Goal: Answer question/provide support

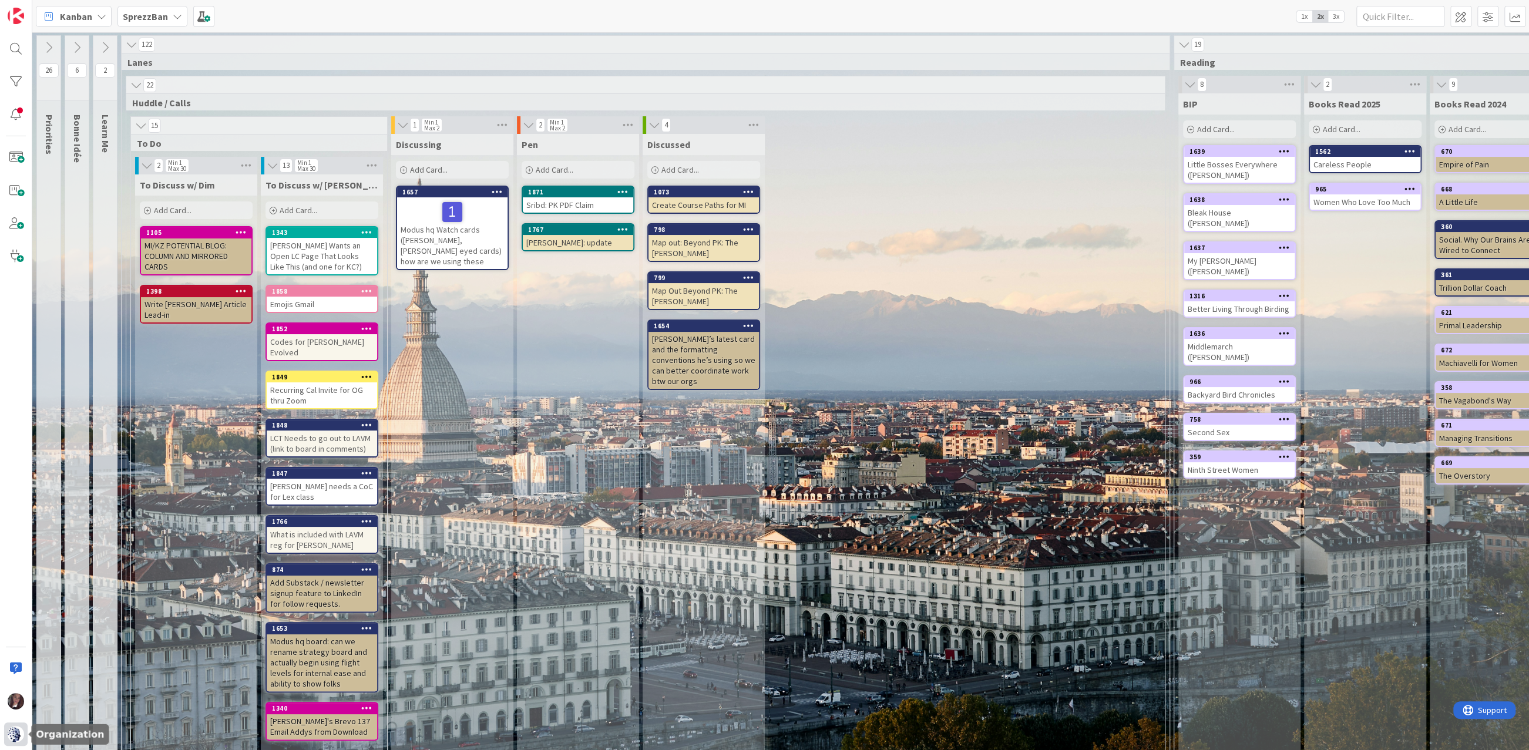
click at [11, 728] on img at bounding box center [16, 734] width 16 height 16
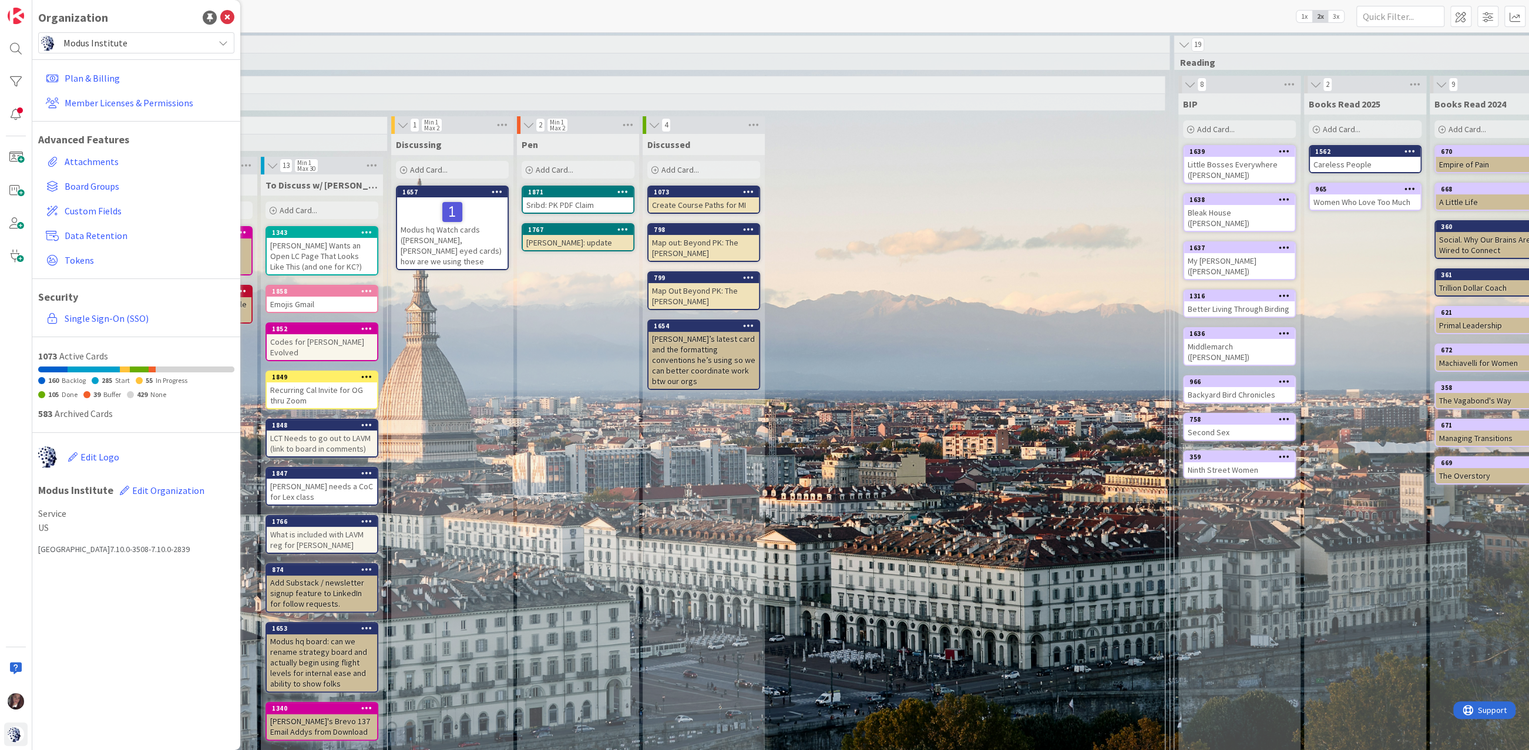
click at [149, 39] on span "Modus Institute" at bounding box center [135, 43] width 144 height 16
drag, startPoint x: 108, startPoint y: 181, endPoint x: 102, endPoint y: 180, distance: 6.5
click at [108, 181] on span "[GEOGRAPHIC_DATA]" at bounding box center [147, 181] width 161 height 18
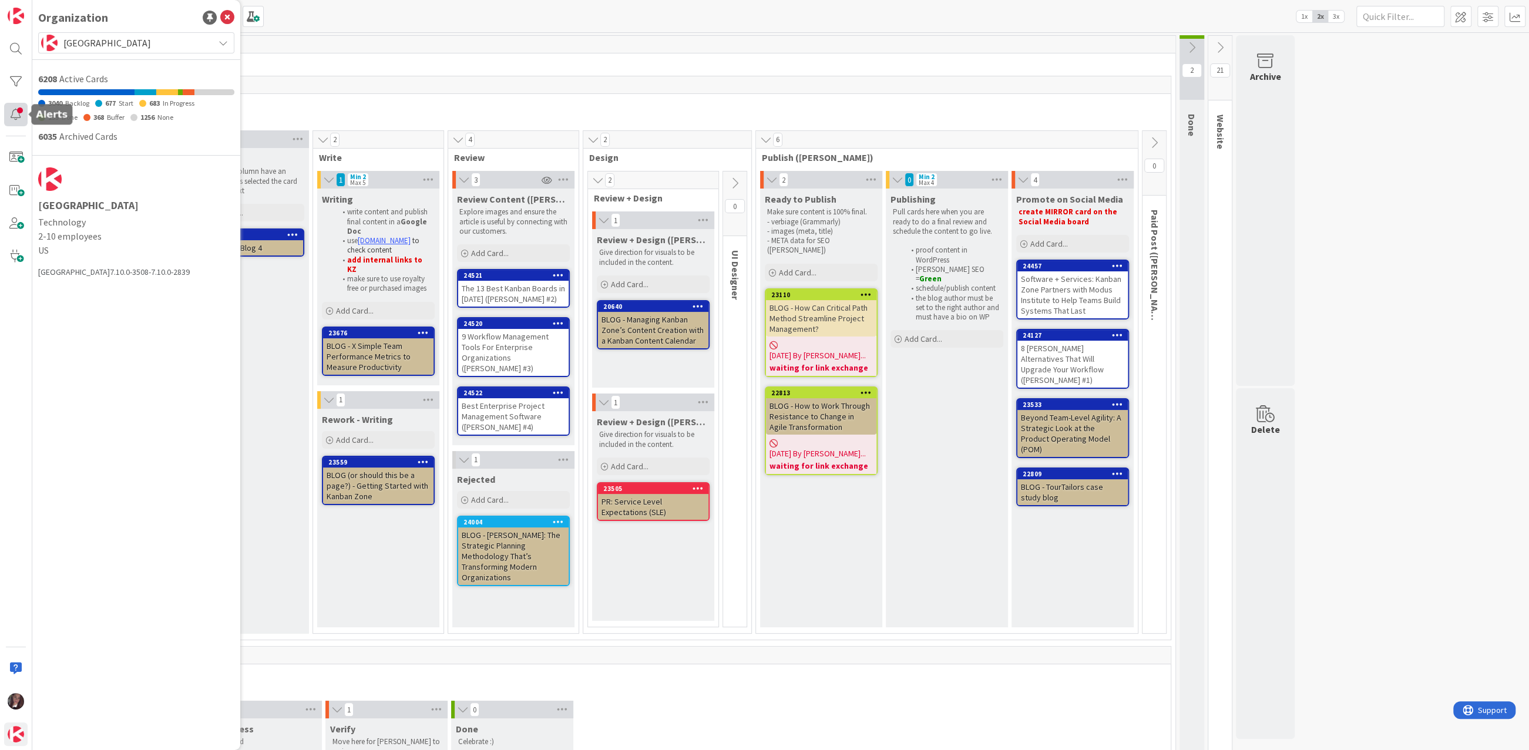
click at [16, 117] on div at bounding box center [15, 114] width 23 height 23
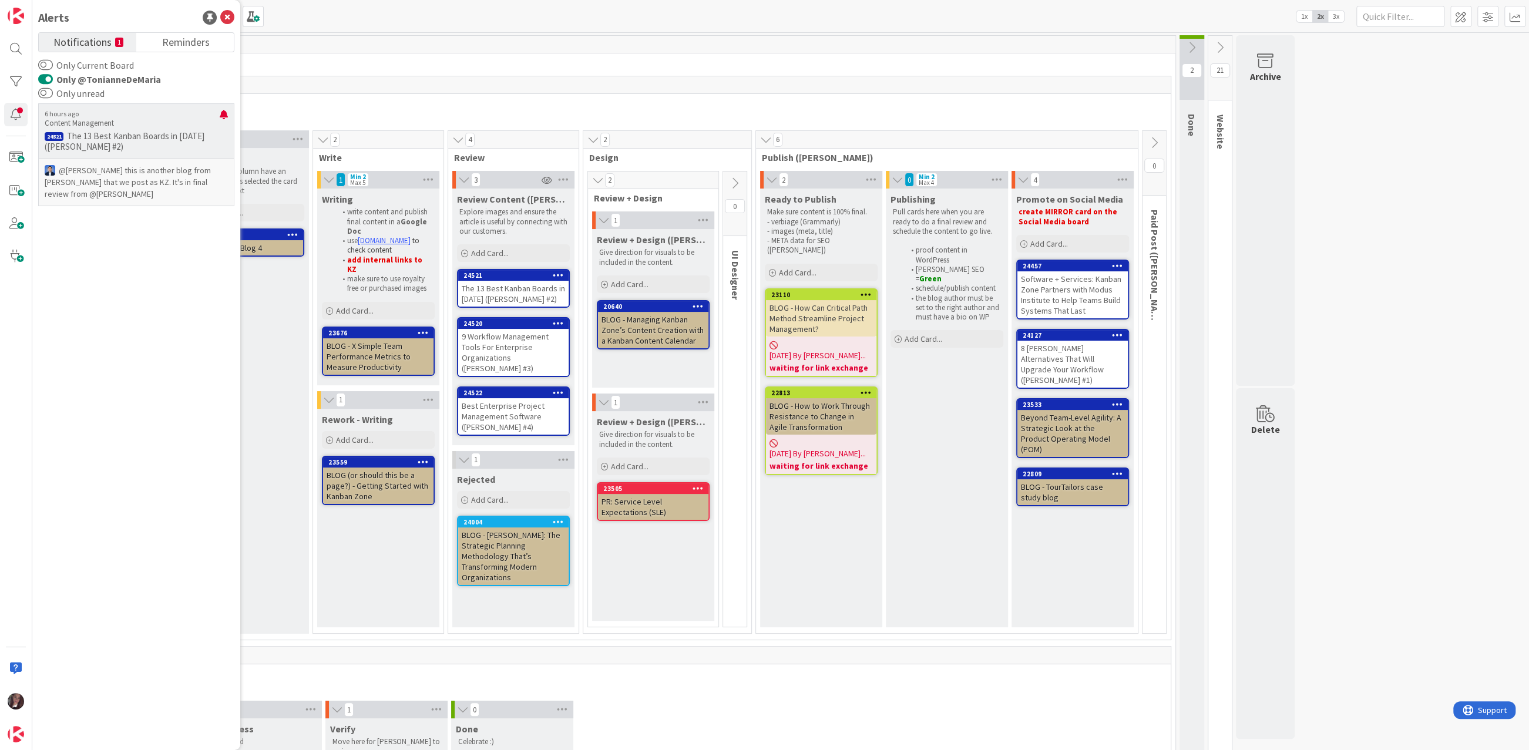
click at [172, 137] on p "The 13 Best Kanban Boards in 2025 (Ryan #2)" at bounding box center [136, 141] width 183 height 21
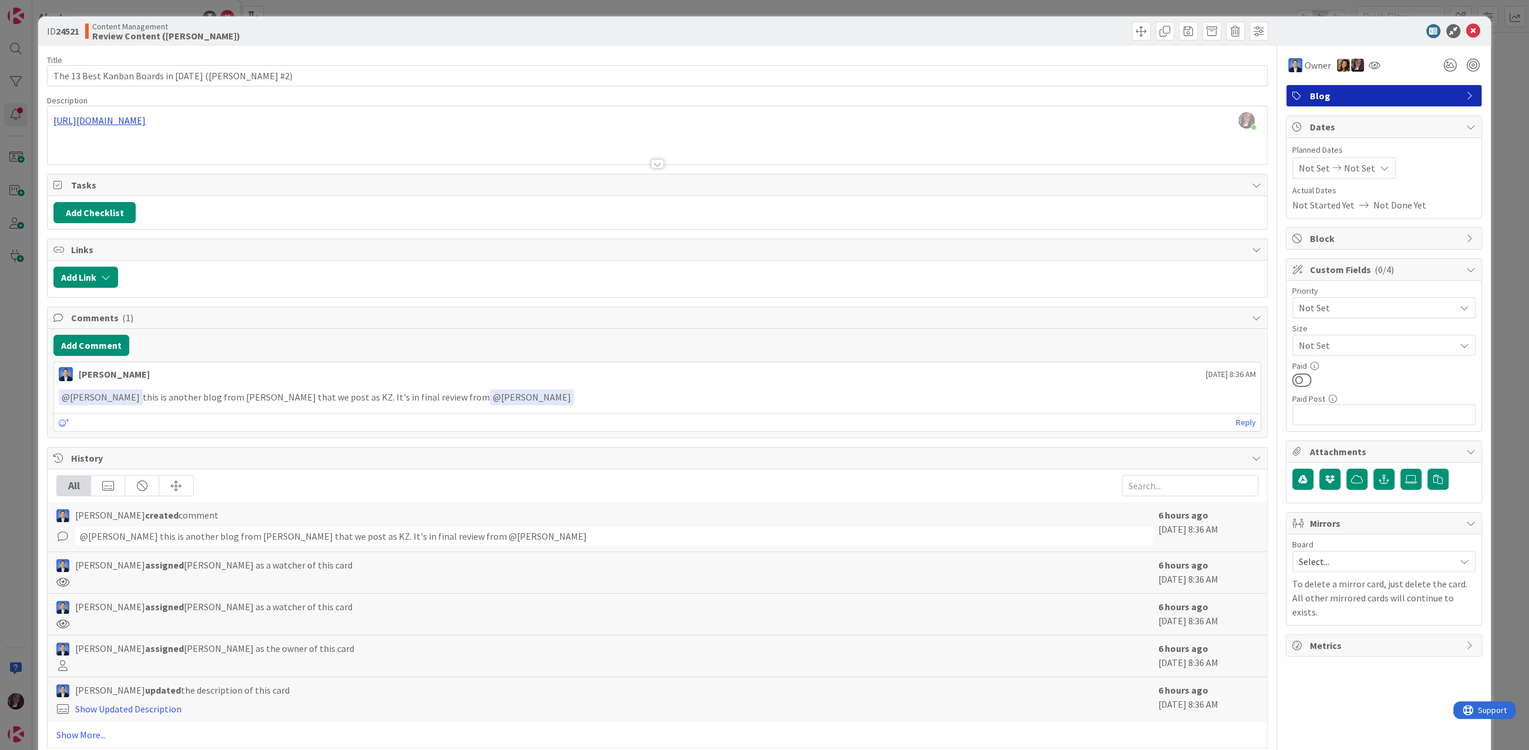
click at [216, 119] on div "Tonianne DeMaria just joined https://docs.google.com/document/d/1Oe3L1VDiCfxE0-…" at bounding box center [657, 135] width 1219 height 58
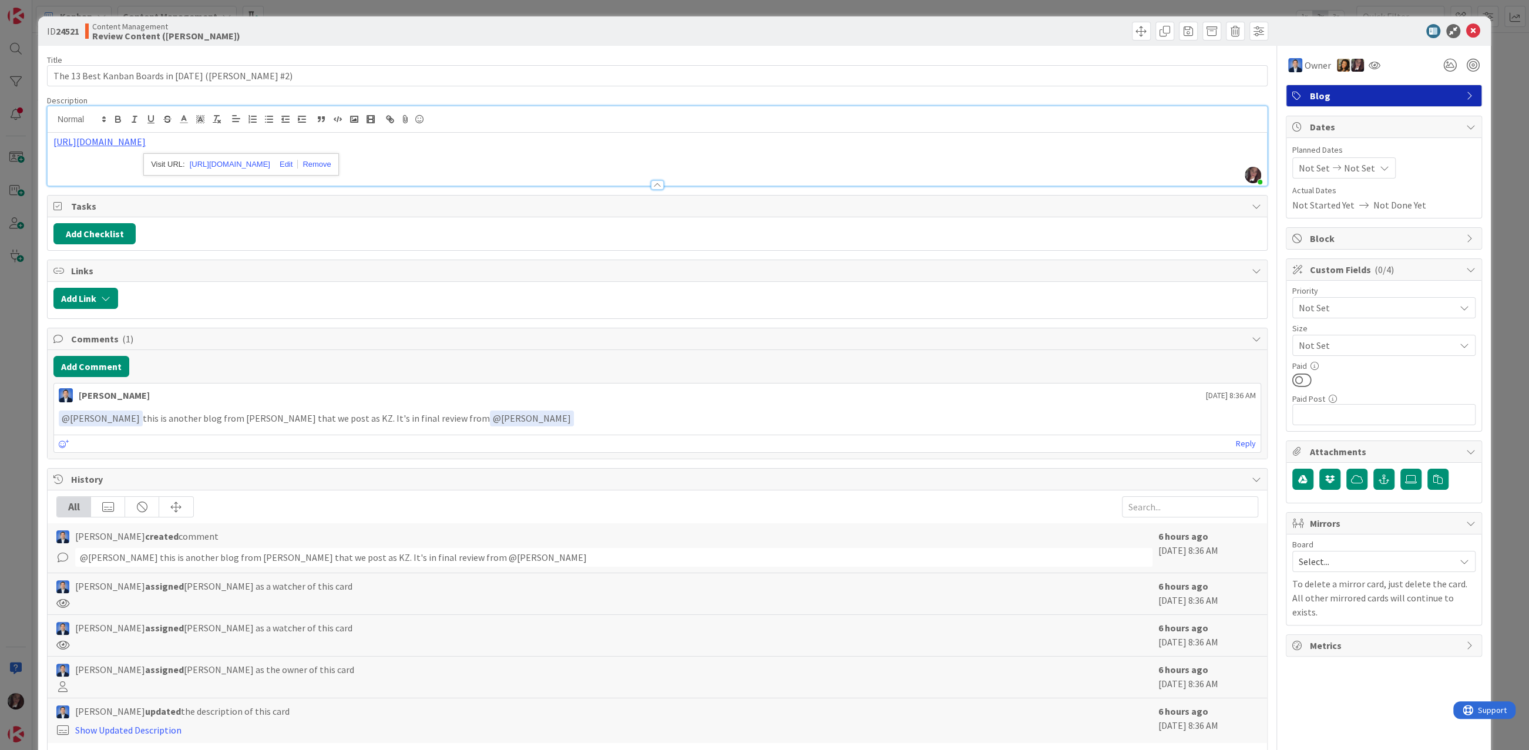
click at [661, 254] on div "Title 43 / 128 The 13 Best Kanban Boards in 2025 (Ryan #2) Description Tonianne…" at bounding box center [657, 408] width 1221 height 724
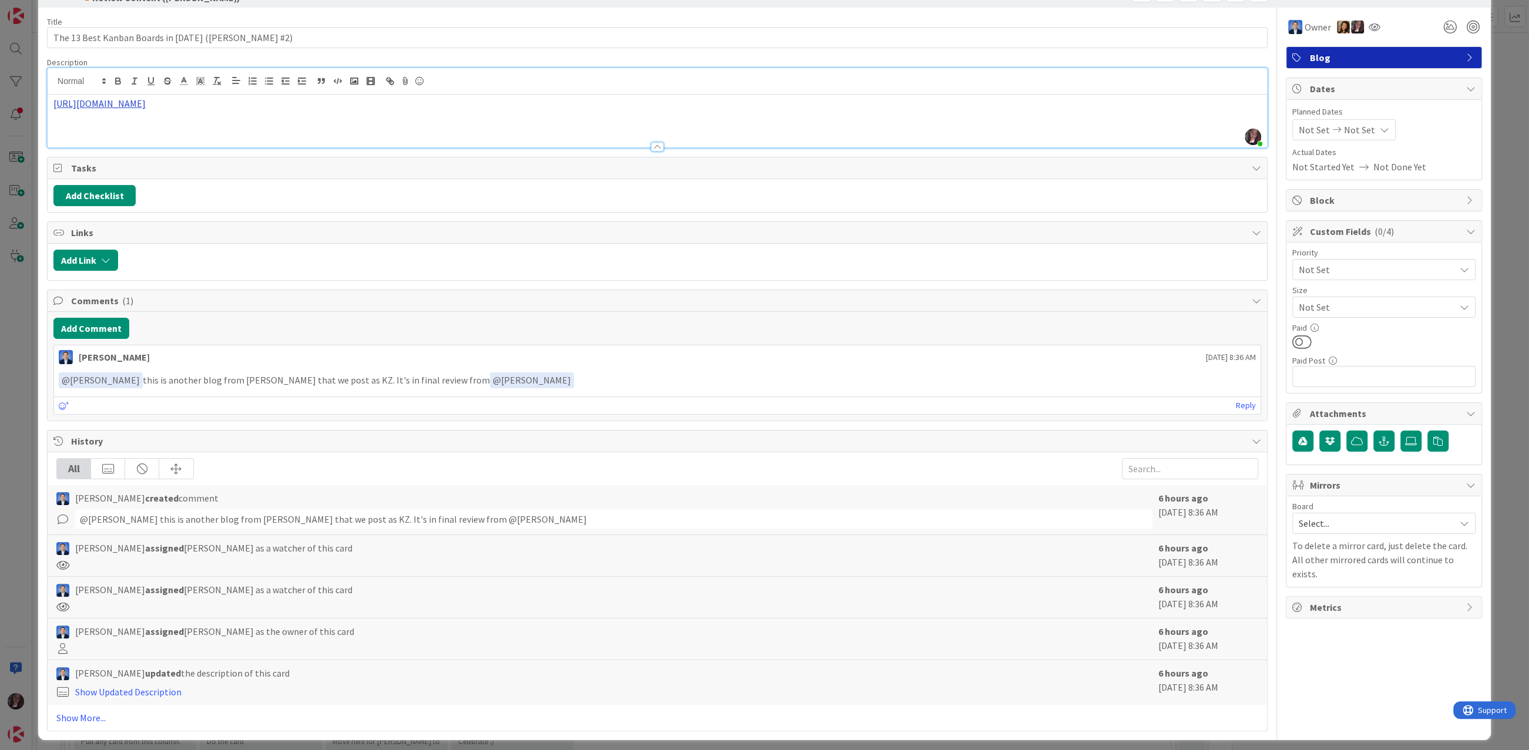
click at [146, 105] on link "https://docs.google.com/document/d/1Oe3L1VDiCfxE0-farIImWMbUsGcl2vDWKB72d22N7og…" at bounding box center [99, 104] width 92 height 12
click at [226, 127] on link "https://docs.google.com/document/d/1Oe3L1VDiCfxE0-farIImWMbUsGcl2vDWKB72d22N7og…" at bounding box center [230, 126] width 80 height 15
click at [106, 326] on button "Add Comment" at bounding box center [91, 328] width 76 height 21
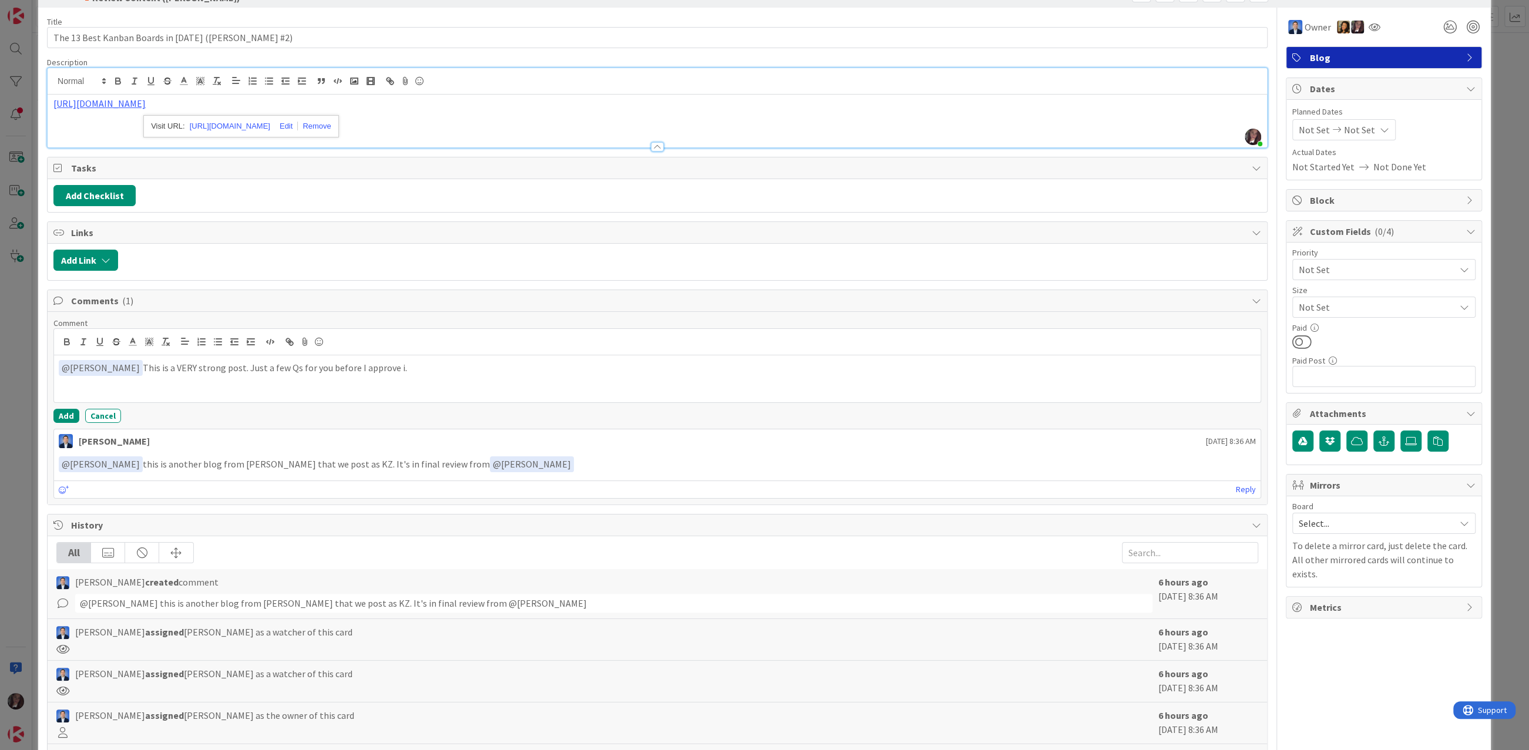
click at [334, 365] on p "﻿ @ Dimitri Ponomareff ﻿ This is a VERY strong post. Just a few Qs for you befo…" at bounding box center [657, 368] width 1197 height 16
click at [443, 367] on p "﻿ @ Dimitri Ponomareff ﻿ This is a VERY strong post. Just a few Qs for you in t…" at bounding box center [657, 368] width 1197 height 16
click at [520, 372] on div "﻿ @ Dimitri Ponomareff ﻿ This is a VERY strong post. Just a few Qs for you in t…" at bounding box center [657, 378] width 1207 height 47
click at [53, 409] on button "Add" at bounding box center [66, 416] width 26 height 14
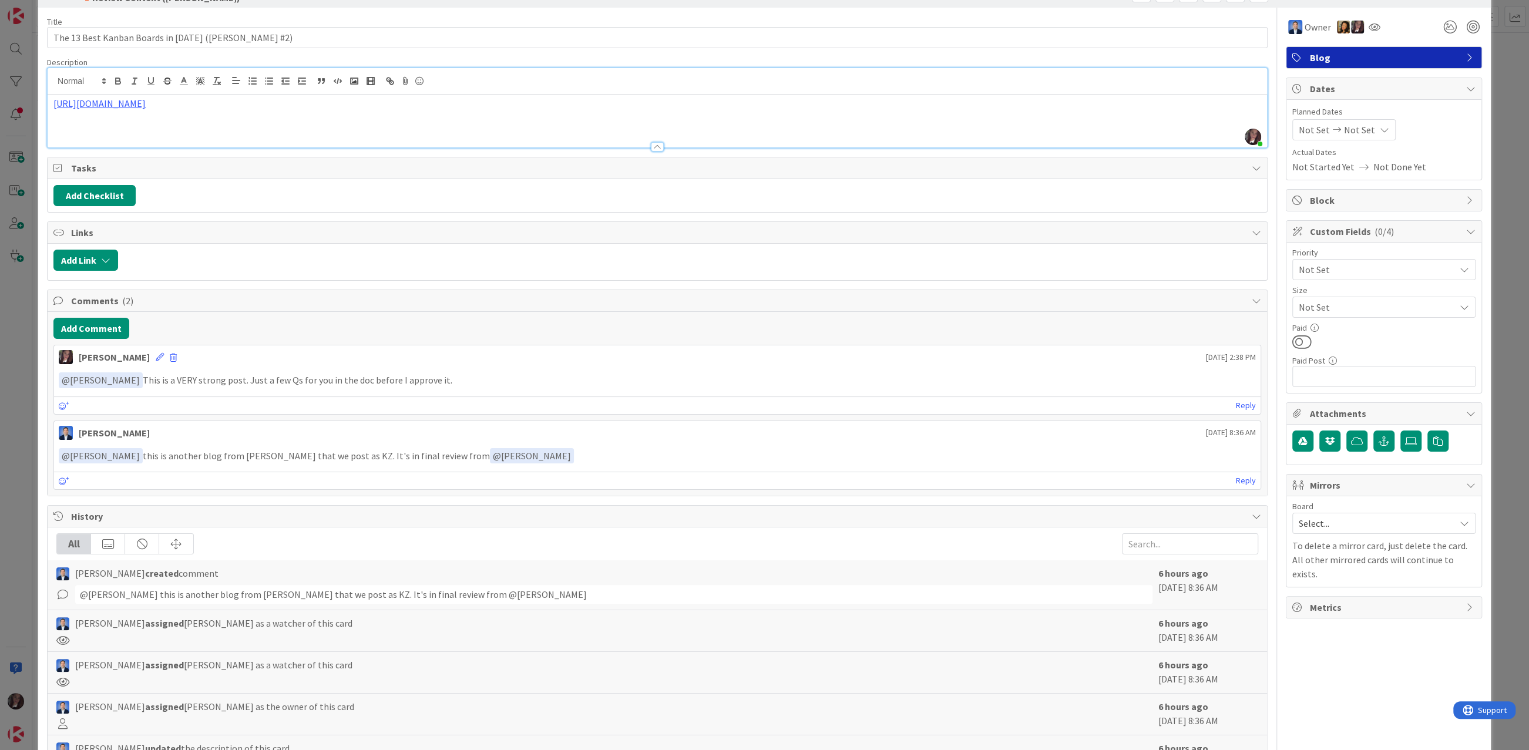
scroll to position [0, 0]
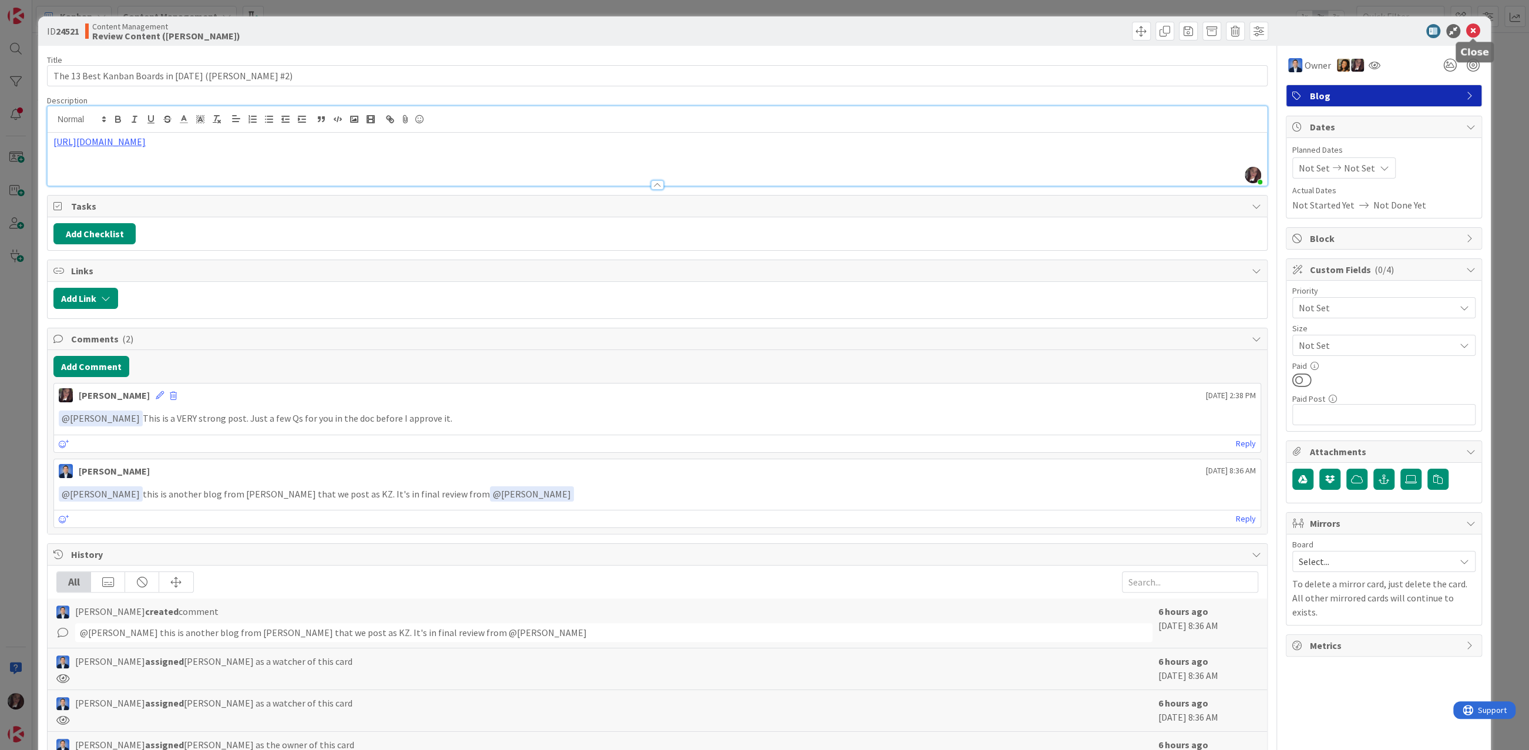
click at [1474, 31] on icon at bounding box center [1473, 31] width 14 height 14
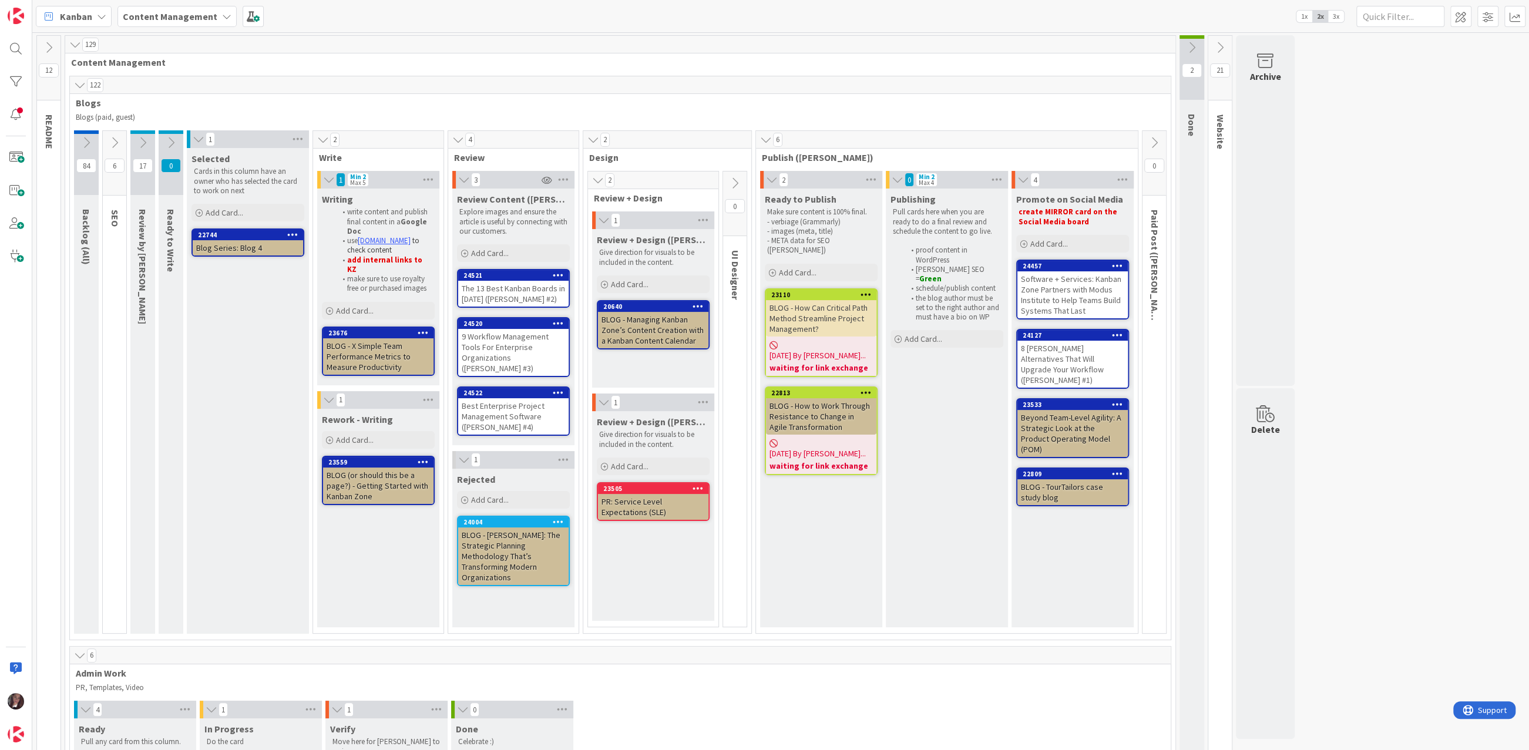
click at [493, 329] on div "9 Workflow Management Tools For Enterprise Organizations (Ryan #3)" at bounding box center [513, 352] width 110 height 47
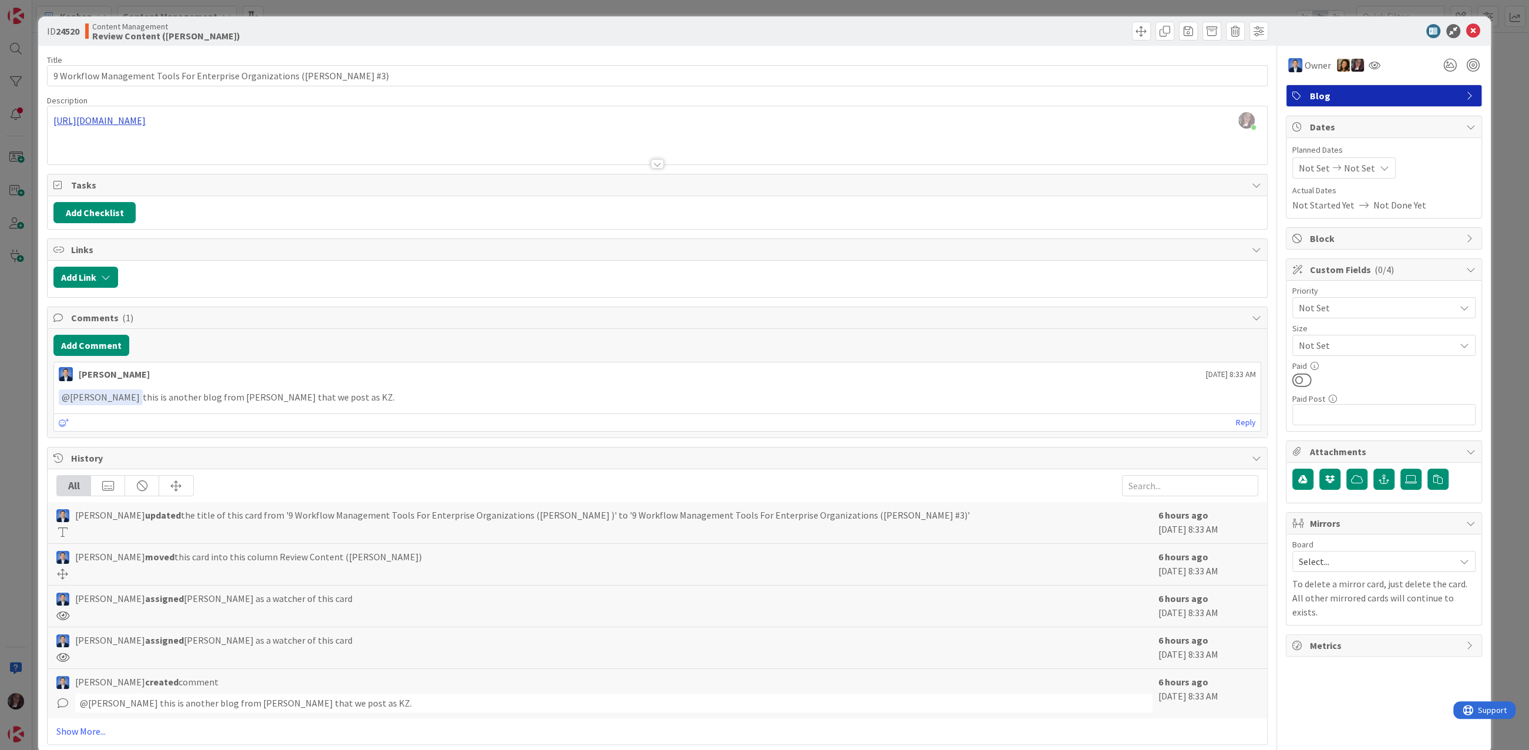
click at [332, 120] on div "Tonianne DeMaria just joined https://docs.google.com/document/d/1sm_4VblXmRiAlj…" at bounding box center [657, 135] width 1219 height 58
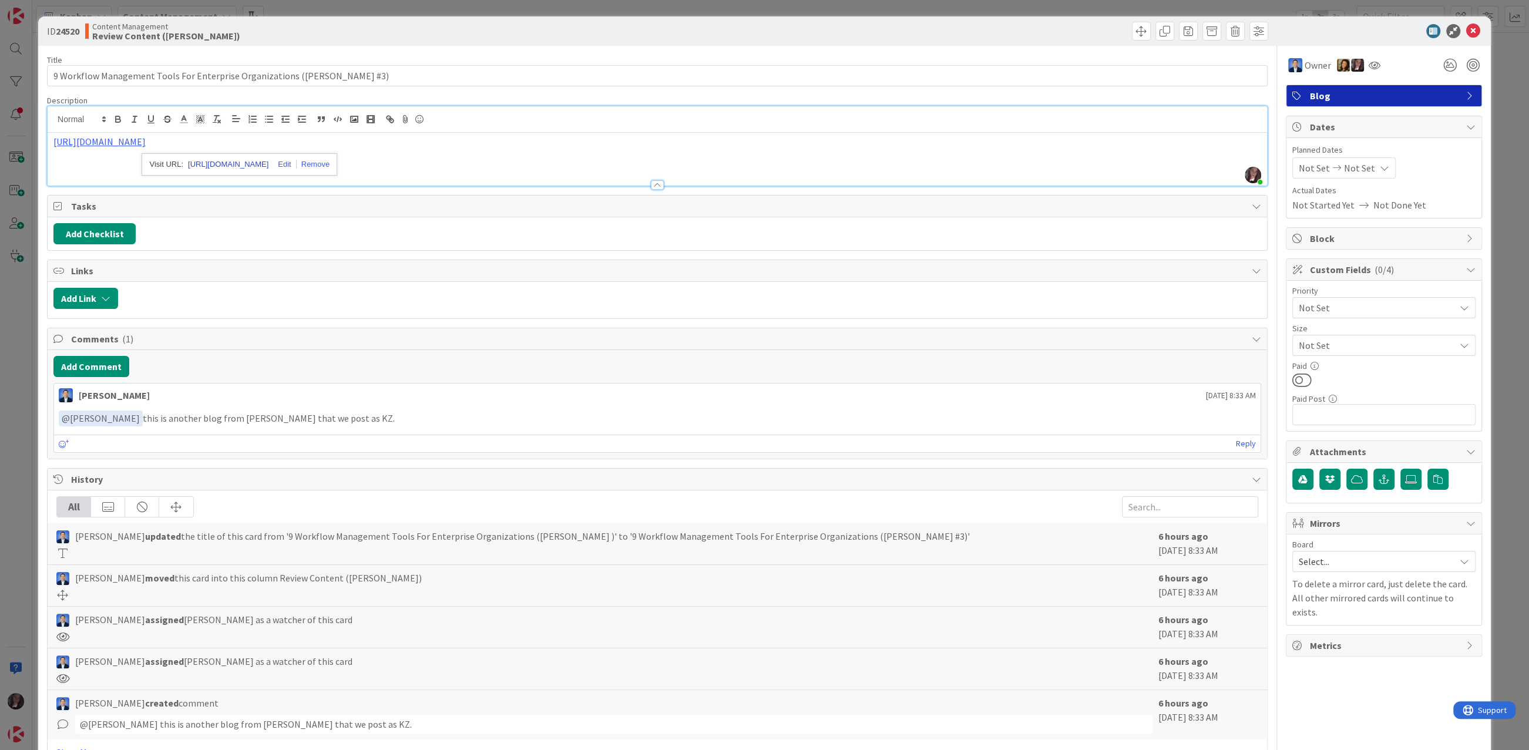
click at [253, 167] on link "https://docs.google.com/document/d/1sm_4VblXmRiAljVg5YebdSSkcQWLaZiVc7St1JTUqS0…" at bounding box center [228, 164] width 80 height 15
click at [1471, 30] on icon at bounding box center [1473, 31] width 14 height 14
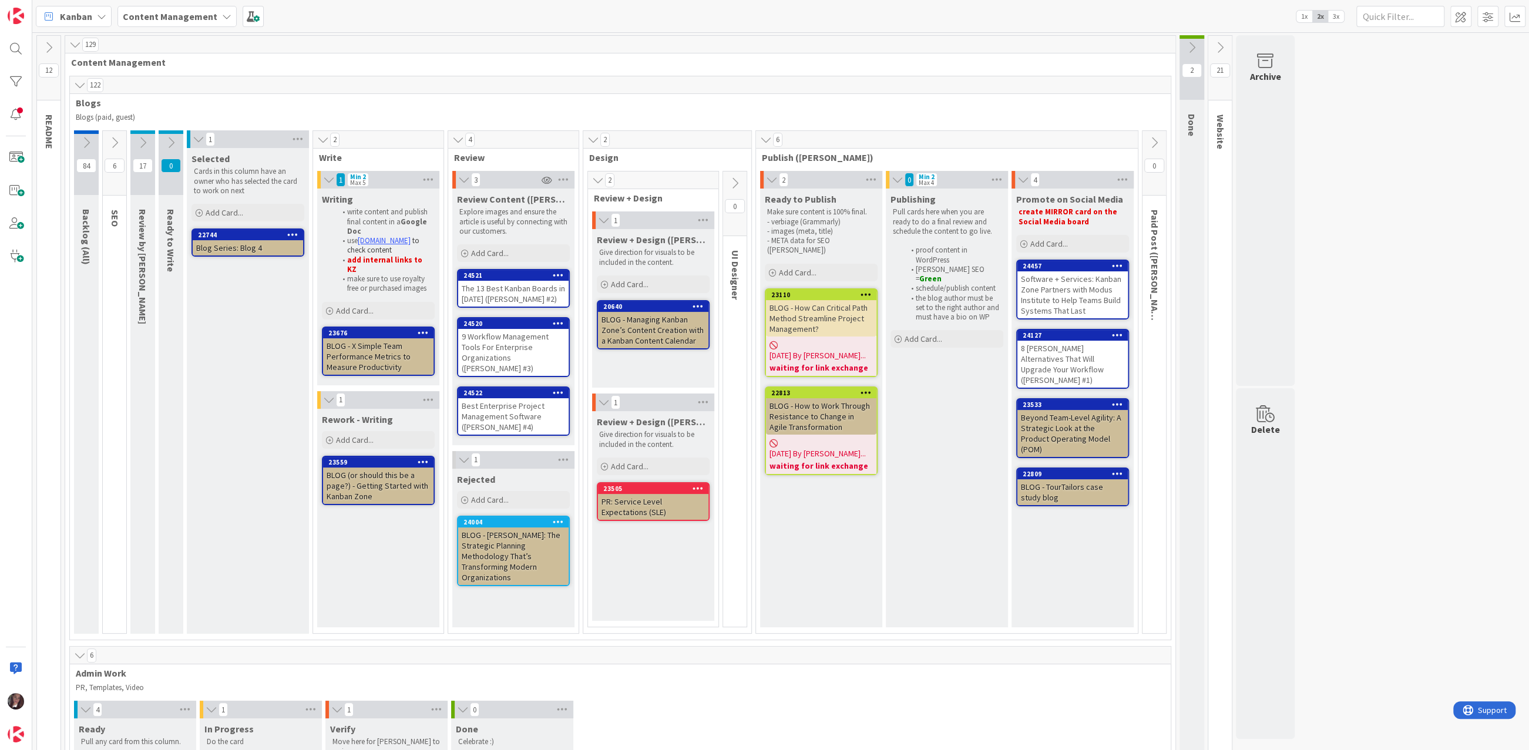
click at [486, 398] on div "Best Enterprise Project Management Software (Ryan #4)" at bounding box center [513, 416] width 110 height 36
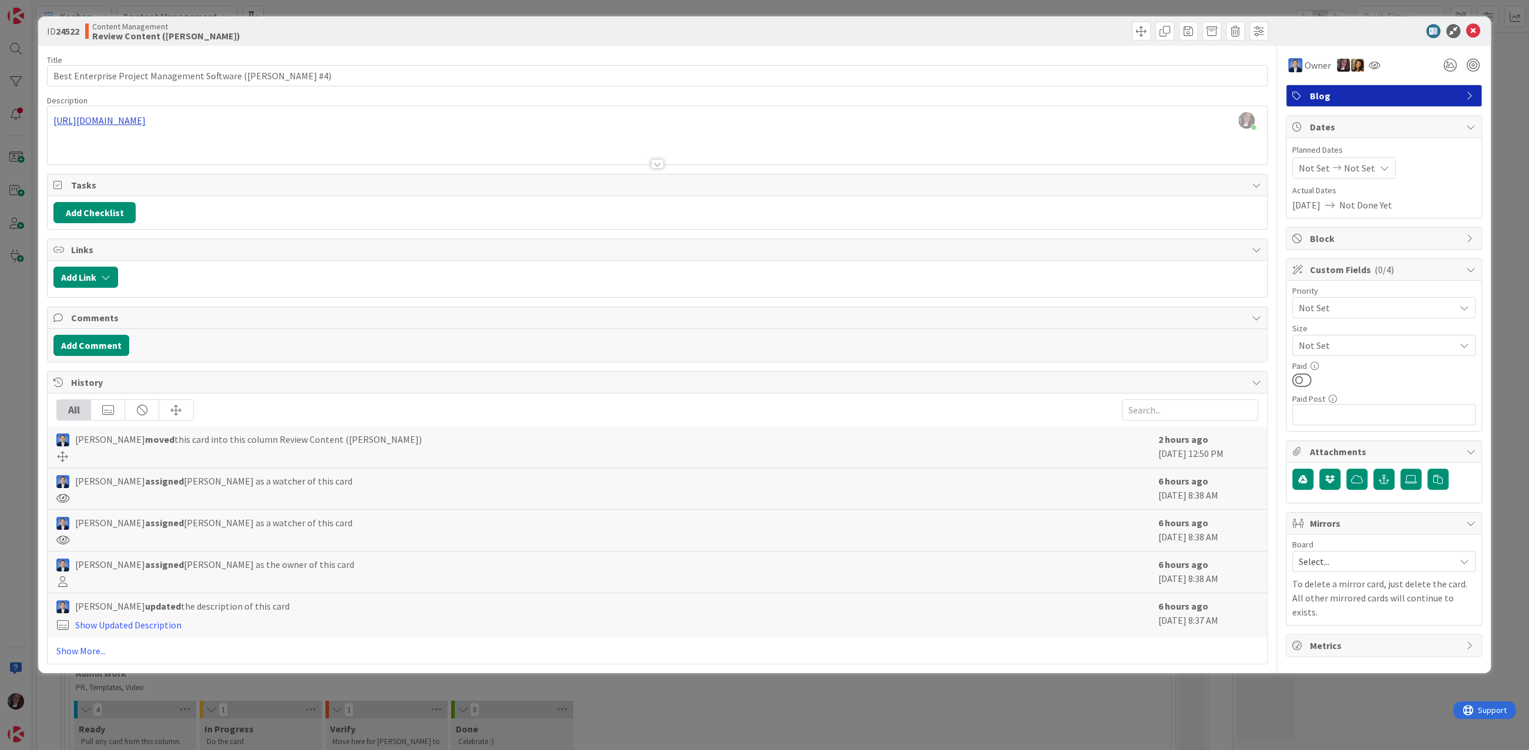
click at [346, 121] on div "Tonianne DeMaria just joined https://docs.google.com/document/d/1tLz5sBhzdkwCPH…" at bounding box center [657, 135] width 1219 height 58
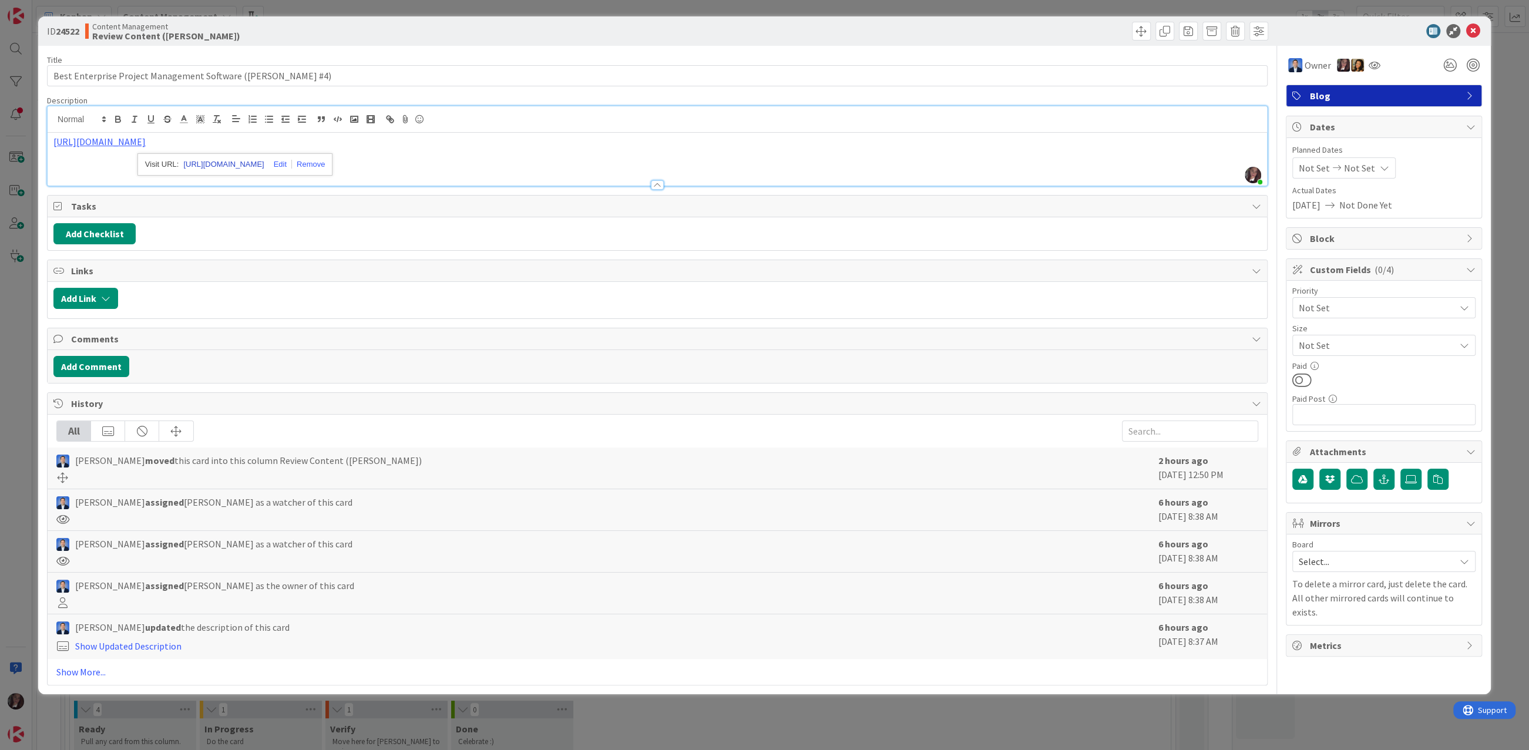
click at [247, 158] on link "https://docs.google.com/document/d/1tLz5sBhzdkwCPH6nB3giPDjnEihGql8j1qIjkj6oVDg…" at bounding box center [223, 164] width 80 height 15
click at [1478, 28] on icon at bounding box center [1473, 31] width 14 height 14
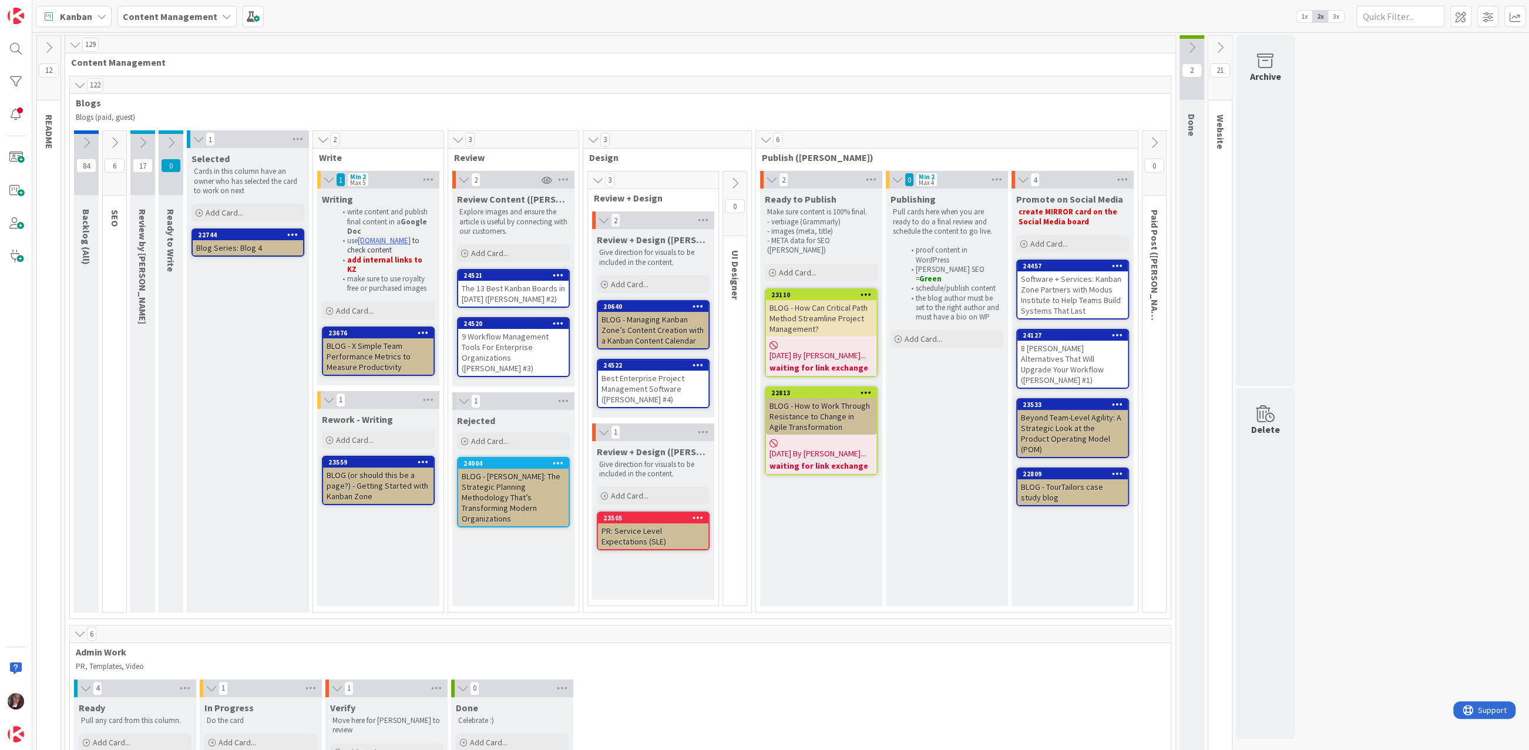
click at [513, 335] on div "9 Workflow Management Tools For Enterprise Organizations (Ryan #3)" at bounding box center [513, 352] width 110 height 47
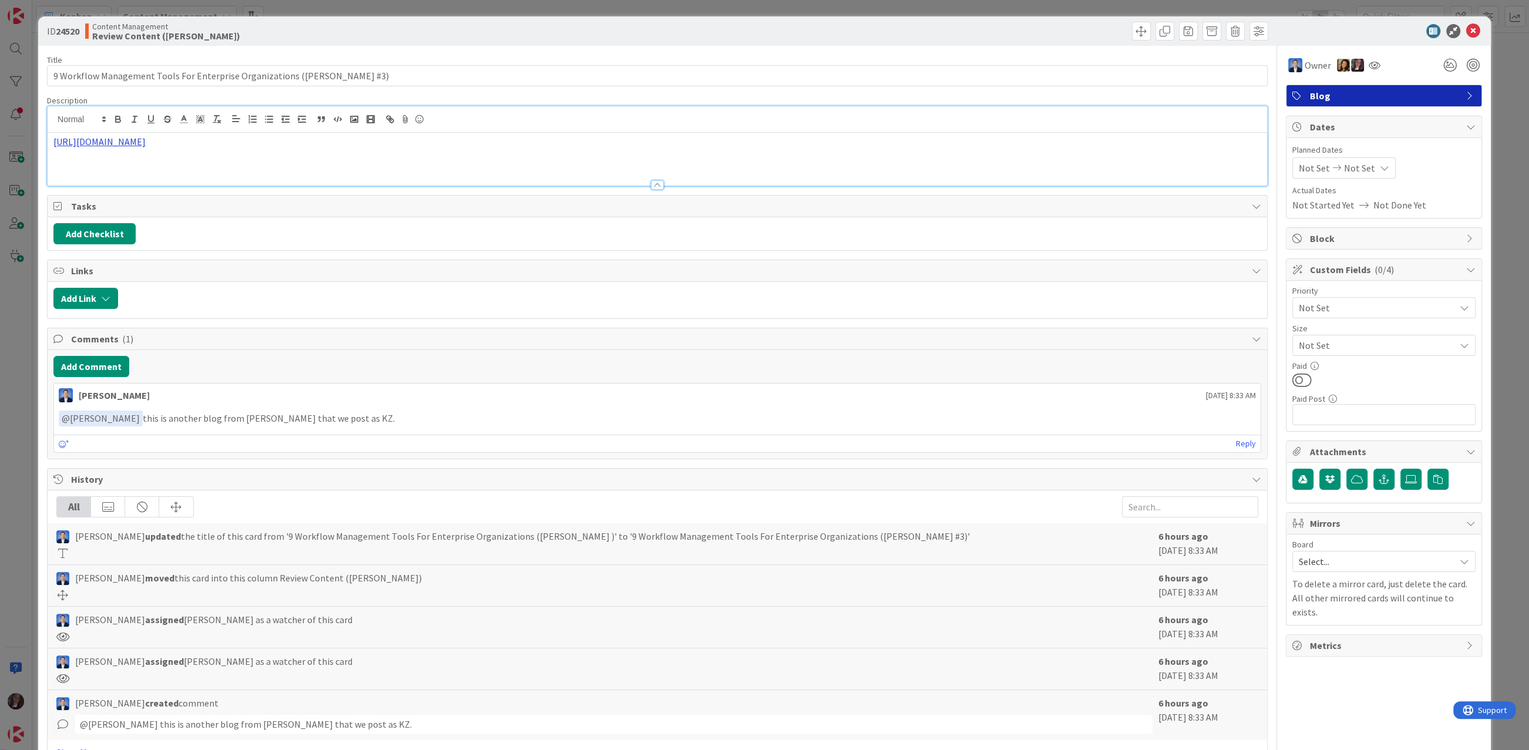
click at [279, 122] on div "https://docs.google.com/document/d/1sm_4VblXmRiAljVg5YebdSSkcQWLaZiVc7St1JTUqS0…" at bounding box center [657, 145] width 1219 height 79
click at [280, 154] on div "https://docs.google.com/document/d/1sm_4VblXmRiAljVg5YebdSSkcQWLaZiVc7St1JTUqS0…" at bounding box center [240, 164] width 196 height 22
click at [268, 163] on link "https://docs.google.com/document/d/1sm_4VblXmRiAljVg5YebdSSkcQWLaZiVc7St1JTUqS0…" at bounding box center [228, 164] width 80 height 15
click at [1474, 28] on icon at bounding box center [1473, 31] width 14 height 14
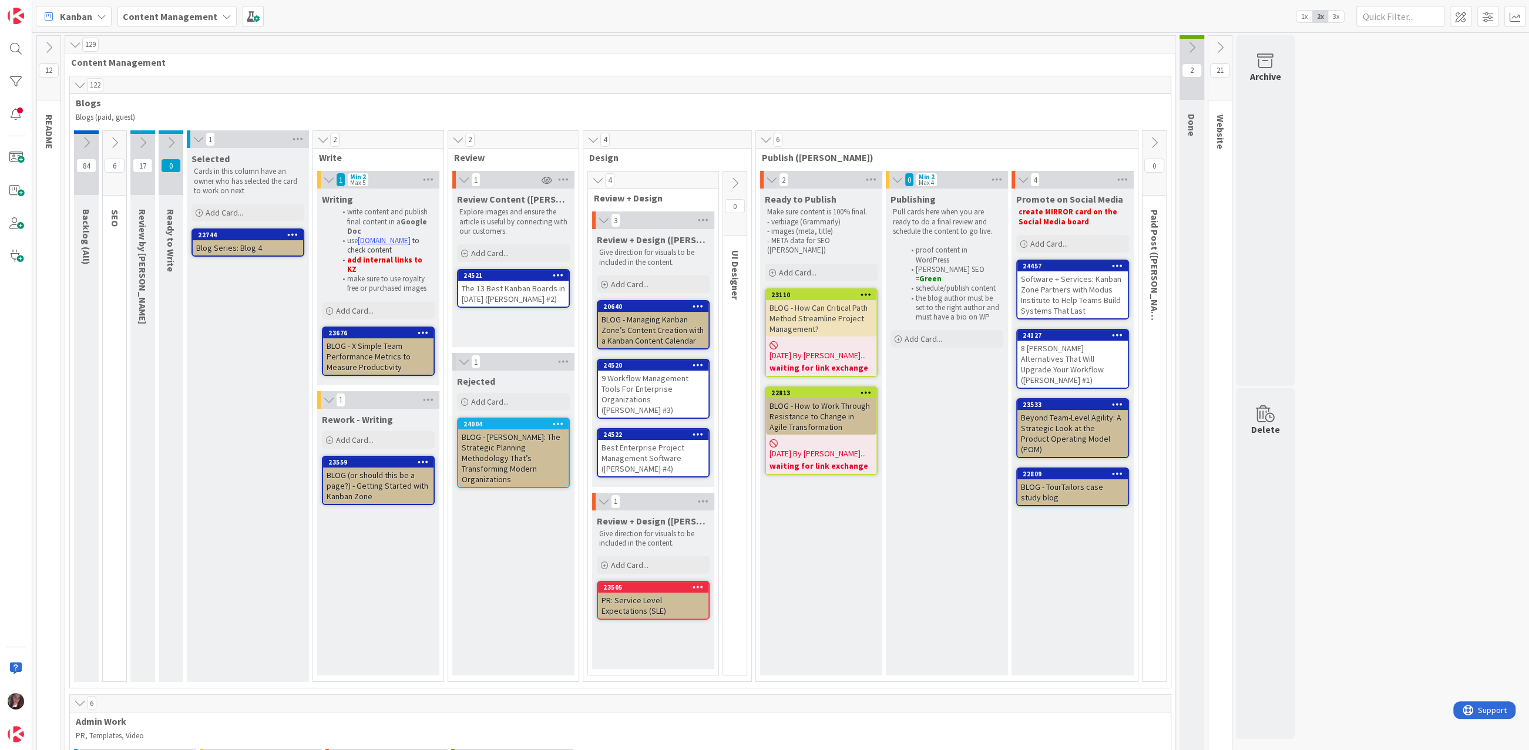
click at [525, 285] on div "The 13 Best Kanban Boards in 2025 (Ryan #2)" at bounding box center [513, 294] width 110 height 26
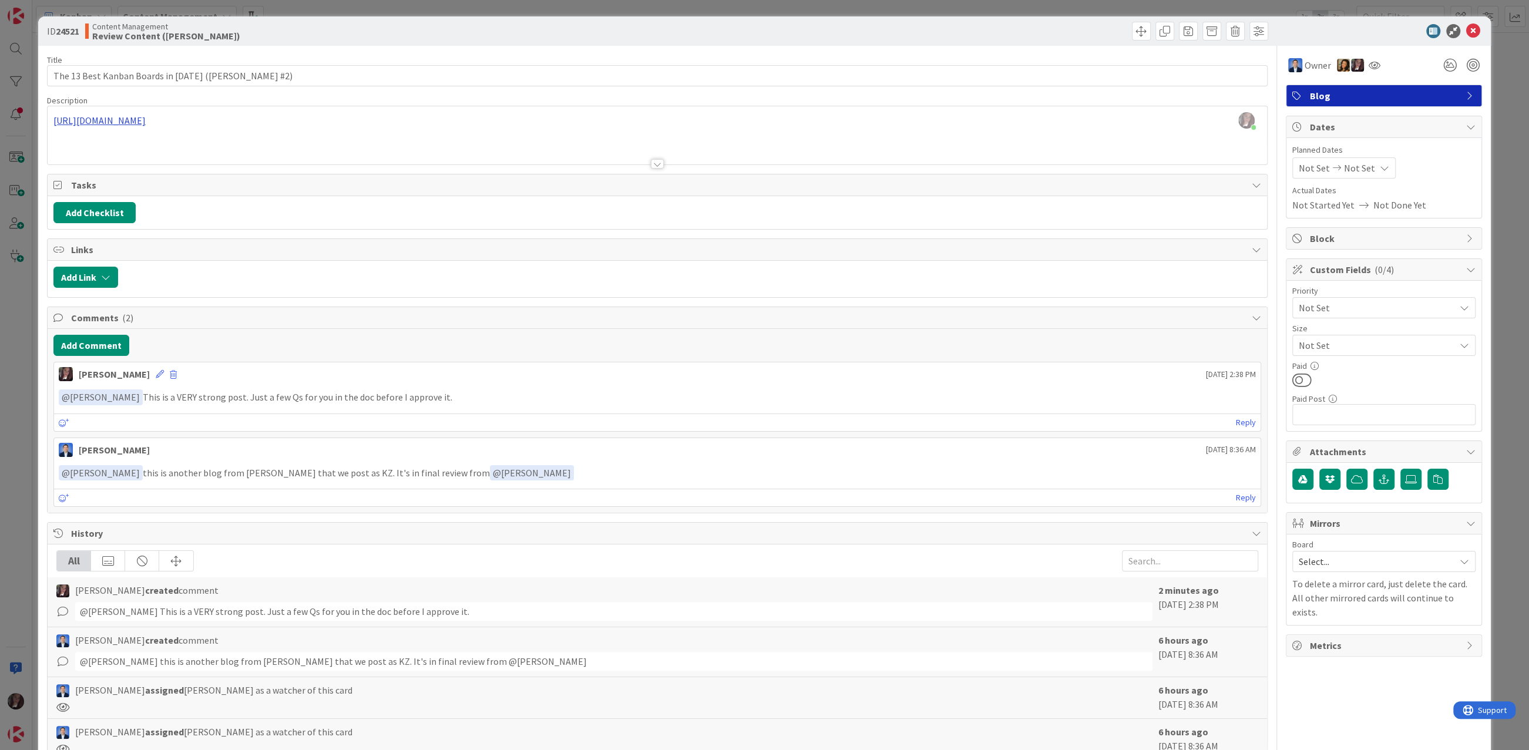
click at [421, 119] on div "Tonianne DeMaria just joined https://docs.google.com/document/d/1Oe3L1VDiCfxE0-…" at bounding box center [657, 135] width 1219 height 58
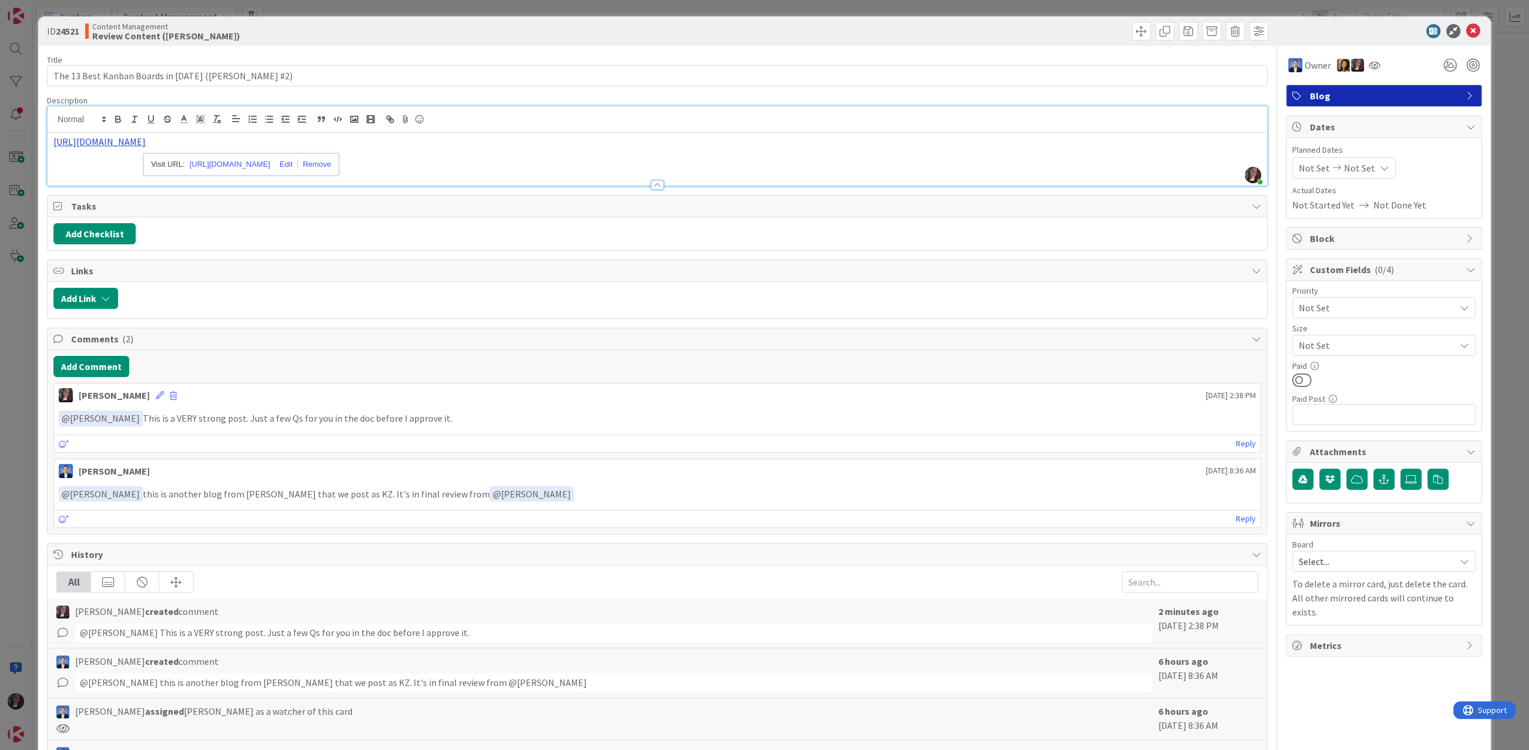
click at [146, 139] on link "https://docs.google.com/document/d/1Oe3L1VDiCfxE0-farIImWMbUsGcl2vDWKB72d22N7og…" at bounding box center [99, 142] width 92 height 12
click at [265, 163] on link "https://docs.google.com/document/d/1Oe3L1VDiCfxE0-farIImWMbUsGcl2vDWKB72d22N7og…" at bounding box center [230, 164] width 80 height 15
click at [1478, 27] on icon at bounding box center [1473, 31] width 14 height 14
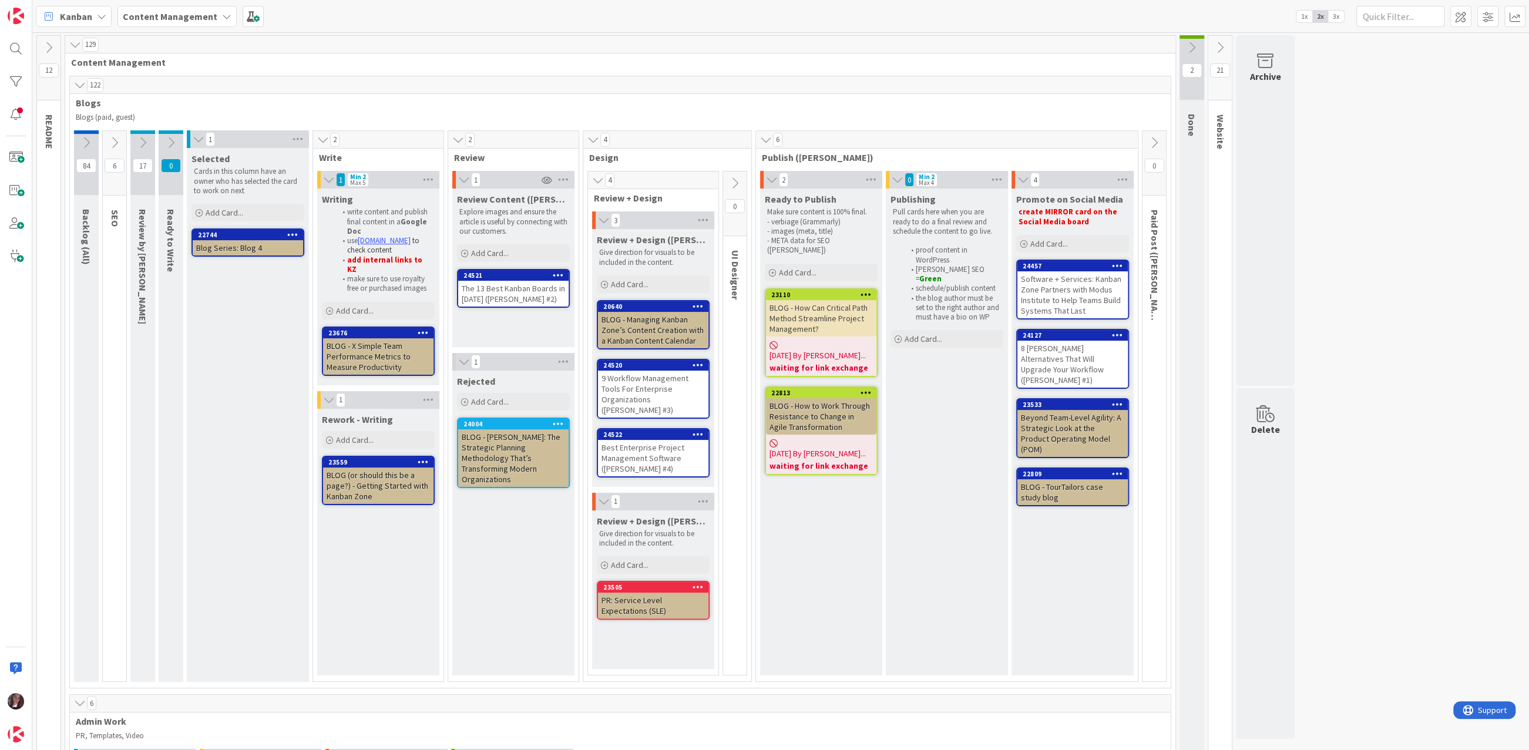
click at [499, 293] on div "The 13 Best Kanban Boards in 2025 (Ryan #2)" at bounding box center [513, 294] width 110 height 26
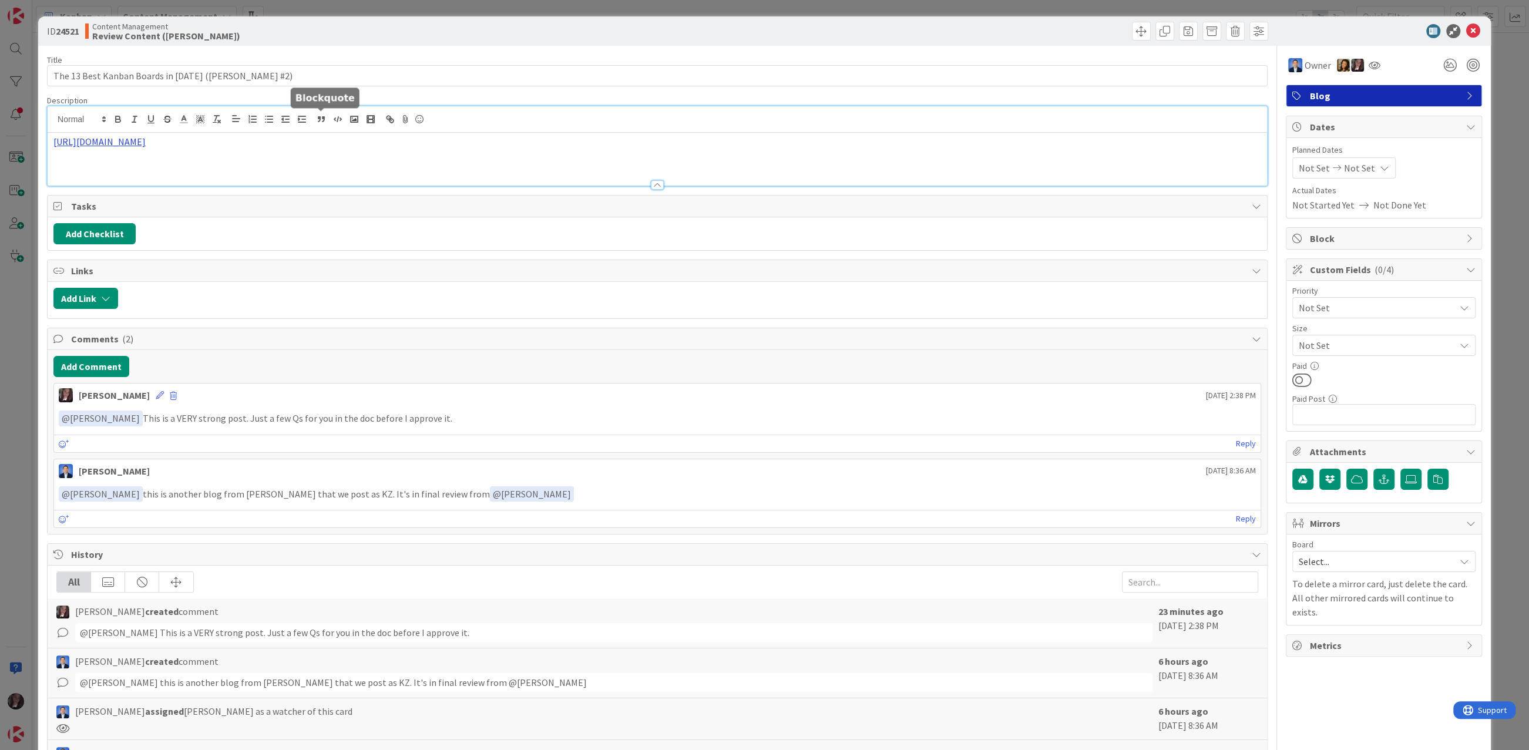
click at [328, 117] on div "https://docs.google.com/document/d/1Oe3L1VDiCfxE0-farIImWMbUsGcl2vDWKB72d22N7og…" at bounding box center [657, 145] width 1219 height 79
click at [146, 140] on link "https://docs.google.com/document/d/1Oe3L1VDiCfxE0-farIImWMbUsGcl2vDWKB72d22N7og…" at bounding box center [99, 142] width 92 height 12
click at [238, 162] on link "https://docs.google.com/document/d/1Oe3L1VDiCfxE0-farIImWMbUsGcl2vDWKB72d22N7og…" at bounding box center [230, 164] width 80 height 15
click at [1477, 28] on icon at bounding box center [1473, 31] width 14 height 14
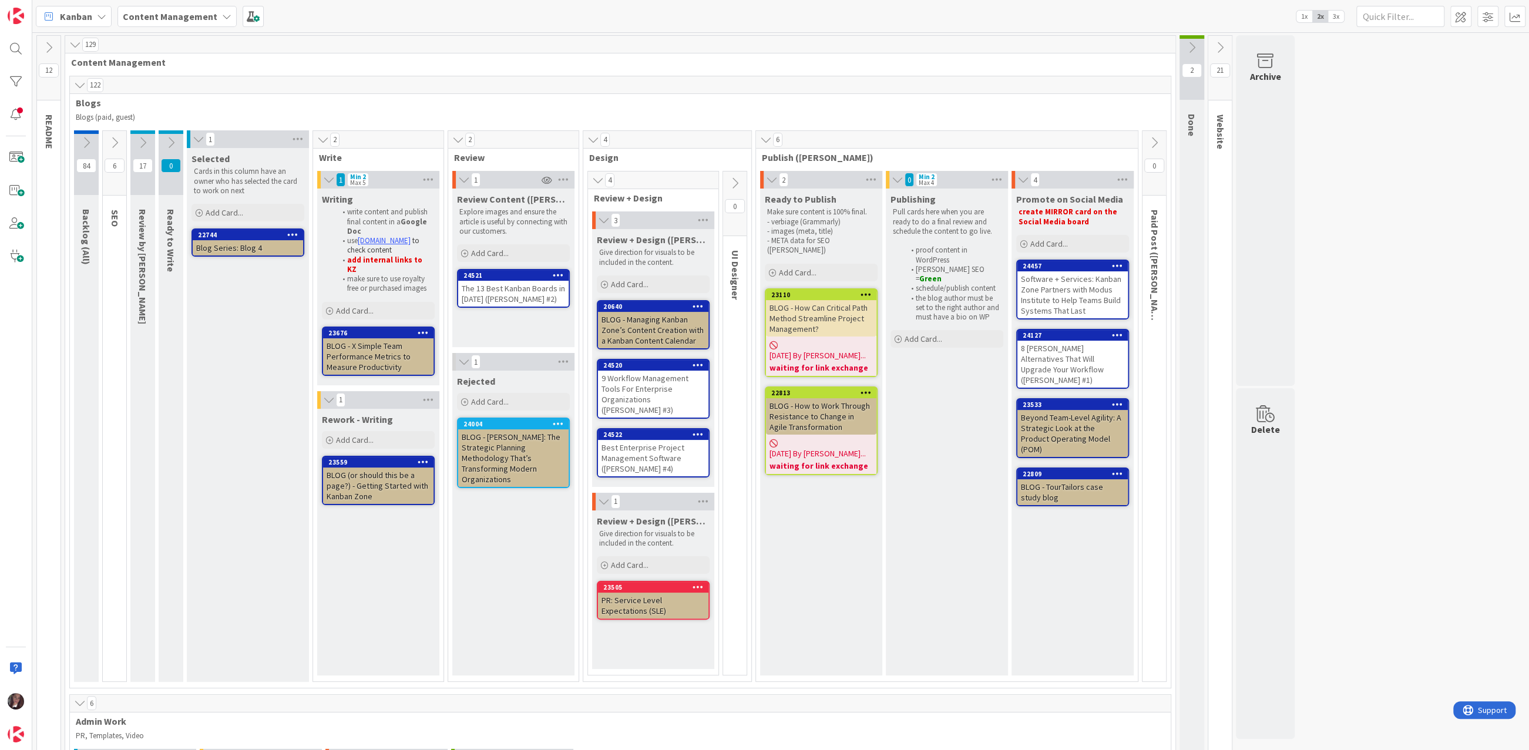
drag, startPoint x: 959, startPoint y: 34, endPoint x: 948, endPoint y: 31, distance: 11.7
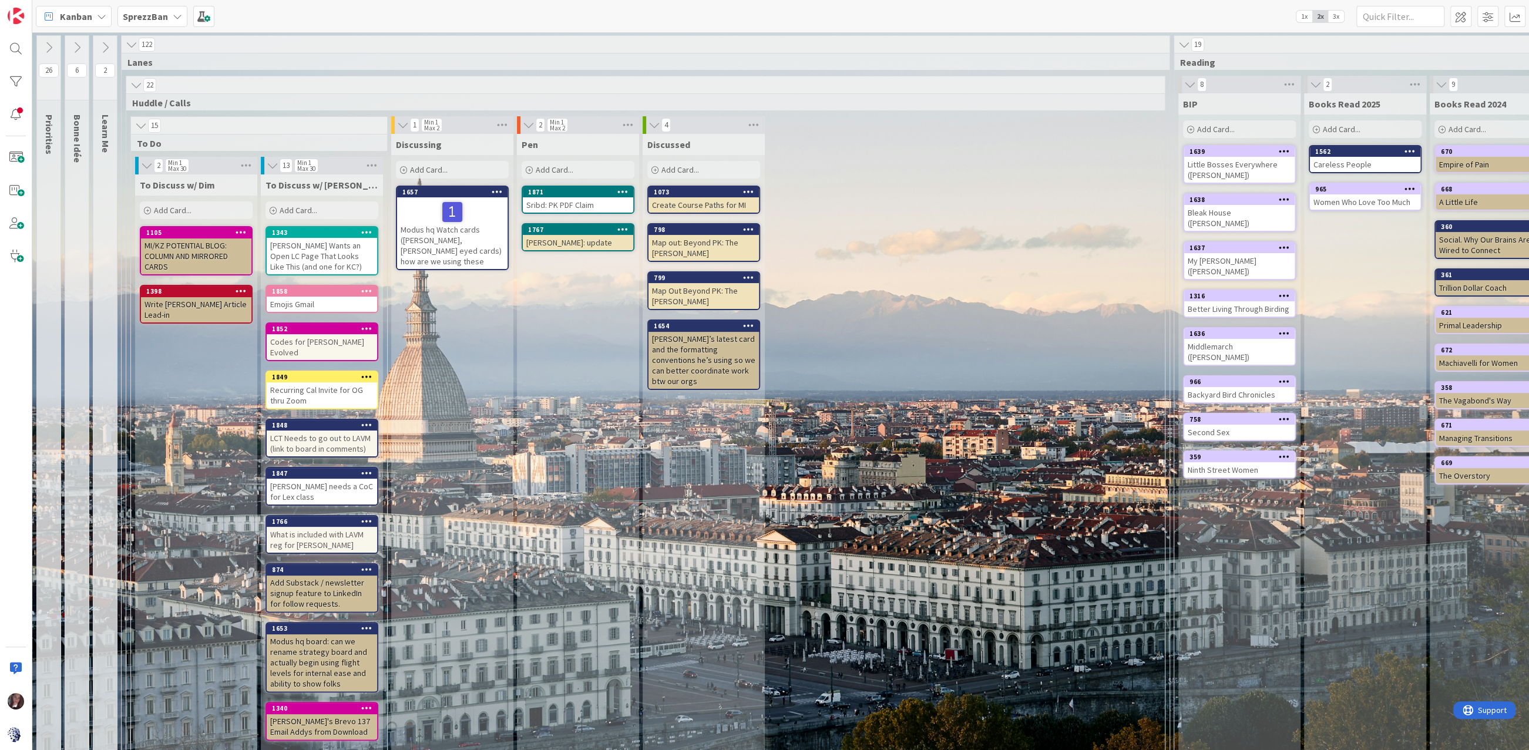
click at [149, 13] on b "SprezzBan" at bounding box center [145, 17] width 45 height 12
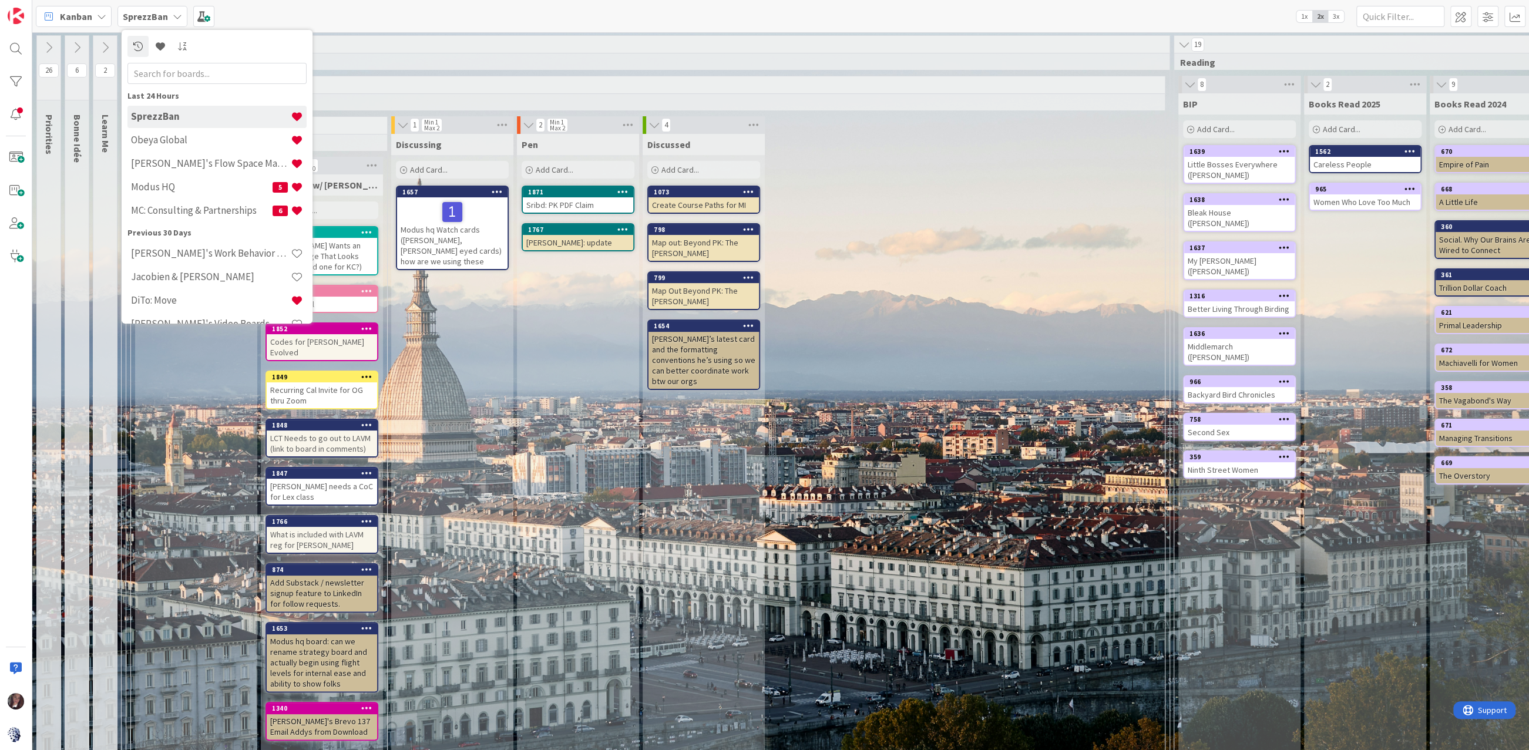
click at [172, 138] on h4 "Obeya Global" at bounding box center [211, 140] width 160 height 12
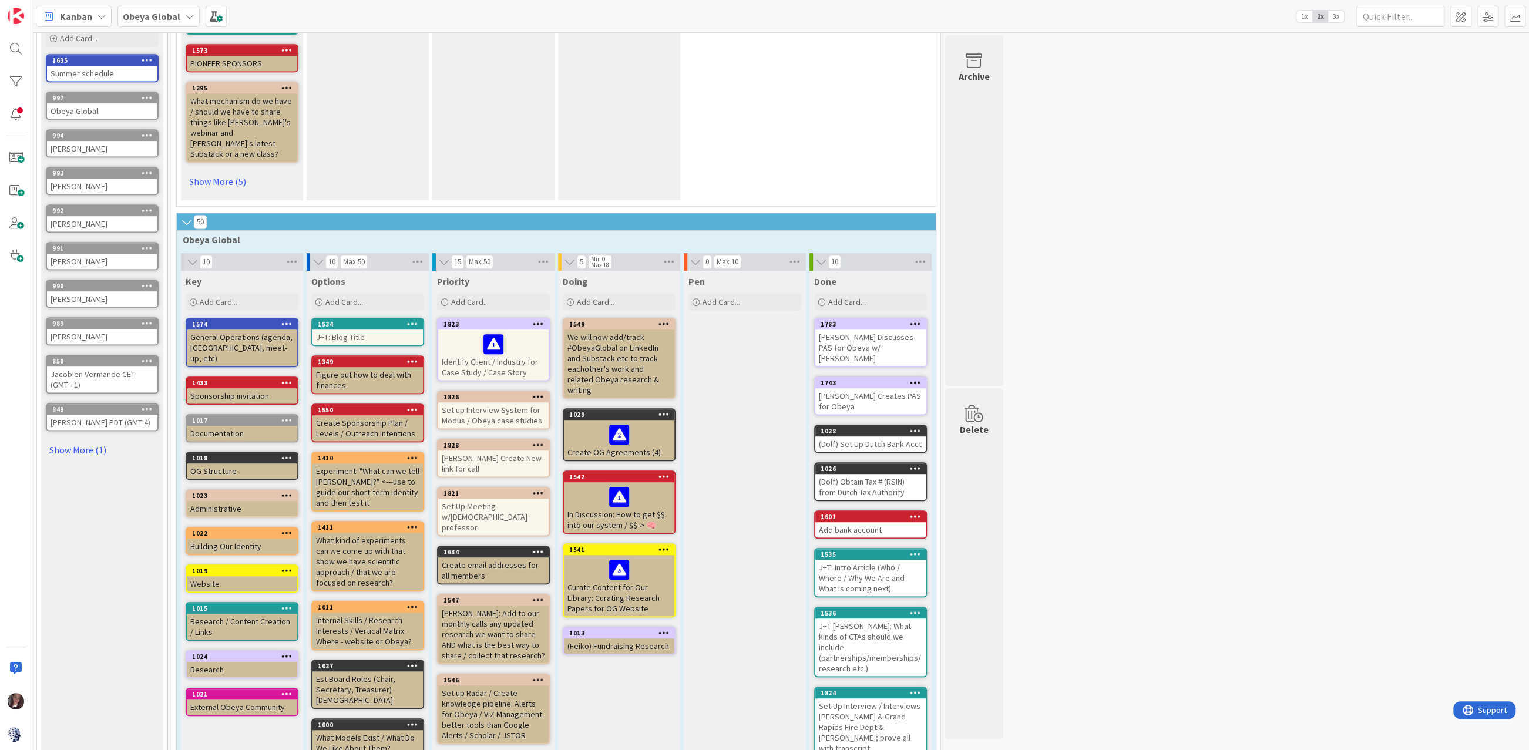
scroll to position [567, 0]
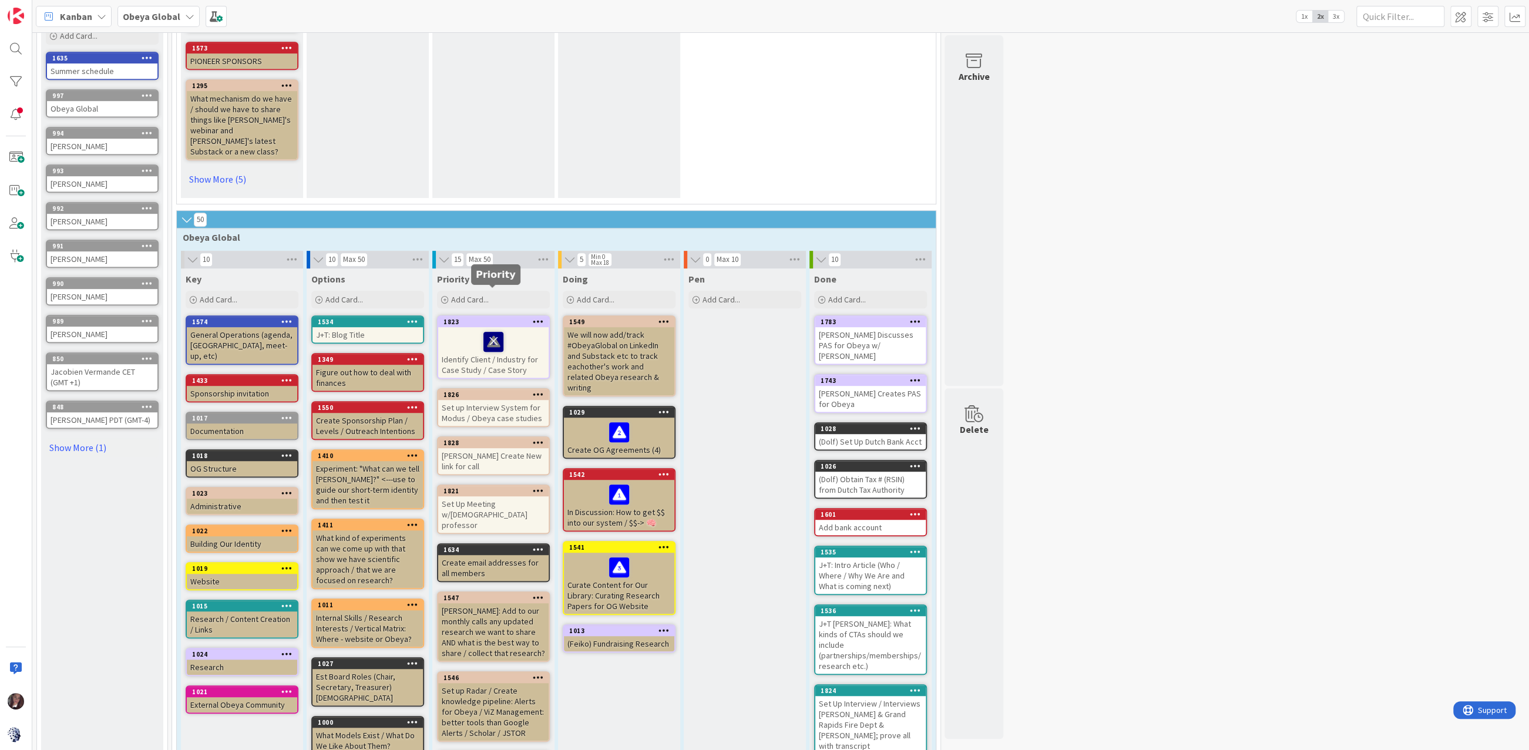
click at [490, 332] on icon at bounding box center [493, 341] width 20 height 19
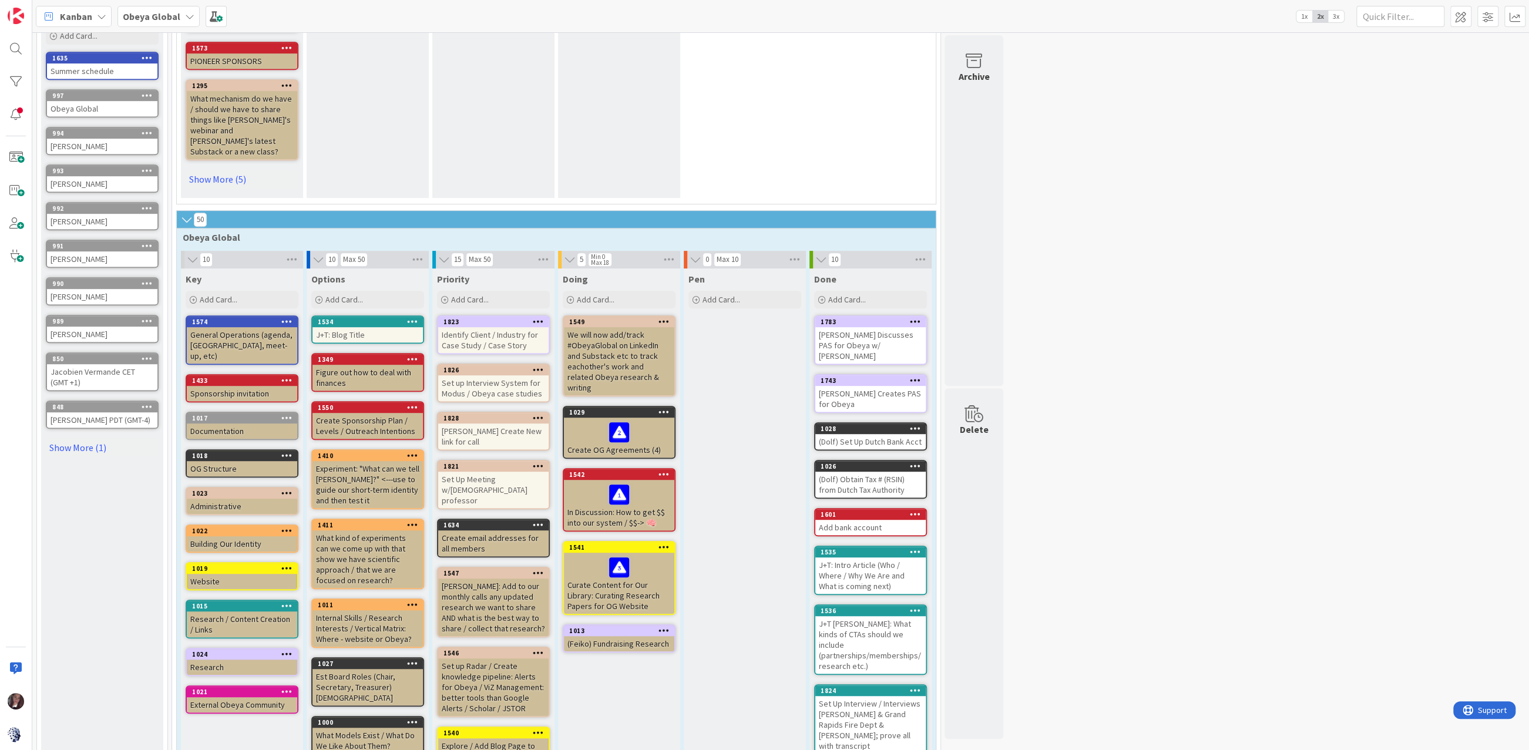
click at [476, 327] on div "Identify Client / Industry for Case Study / Case Story" at bounding box center [493, 340] width 110 height 26
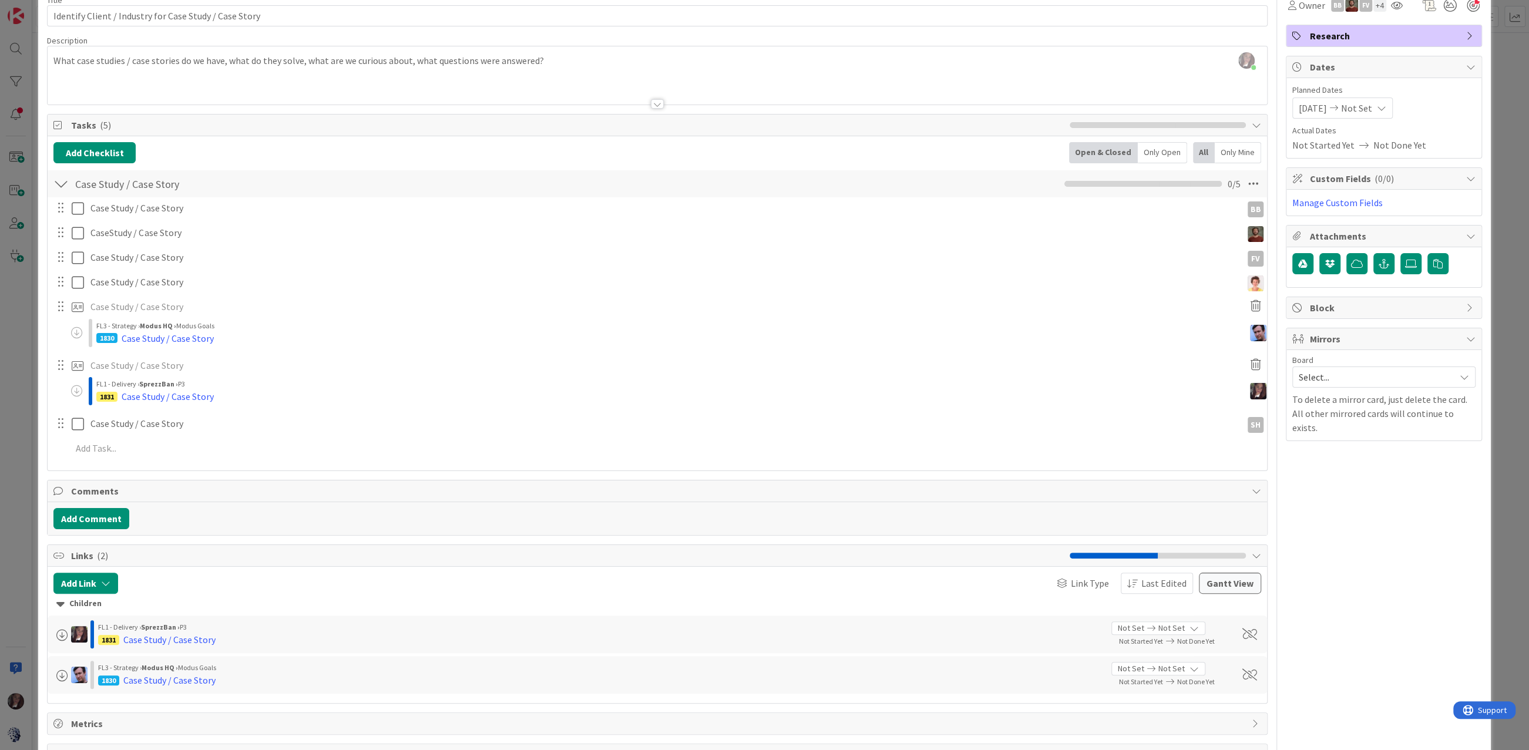
scroll to position [62, 0]
click at [357, 88] on div at bounding box center [657, 88] width 1219 height 30
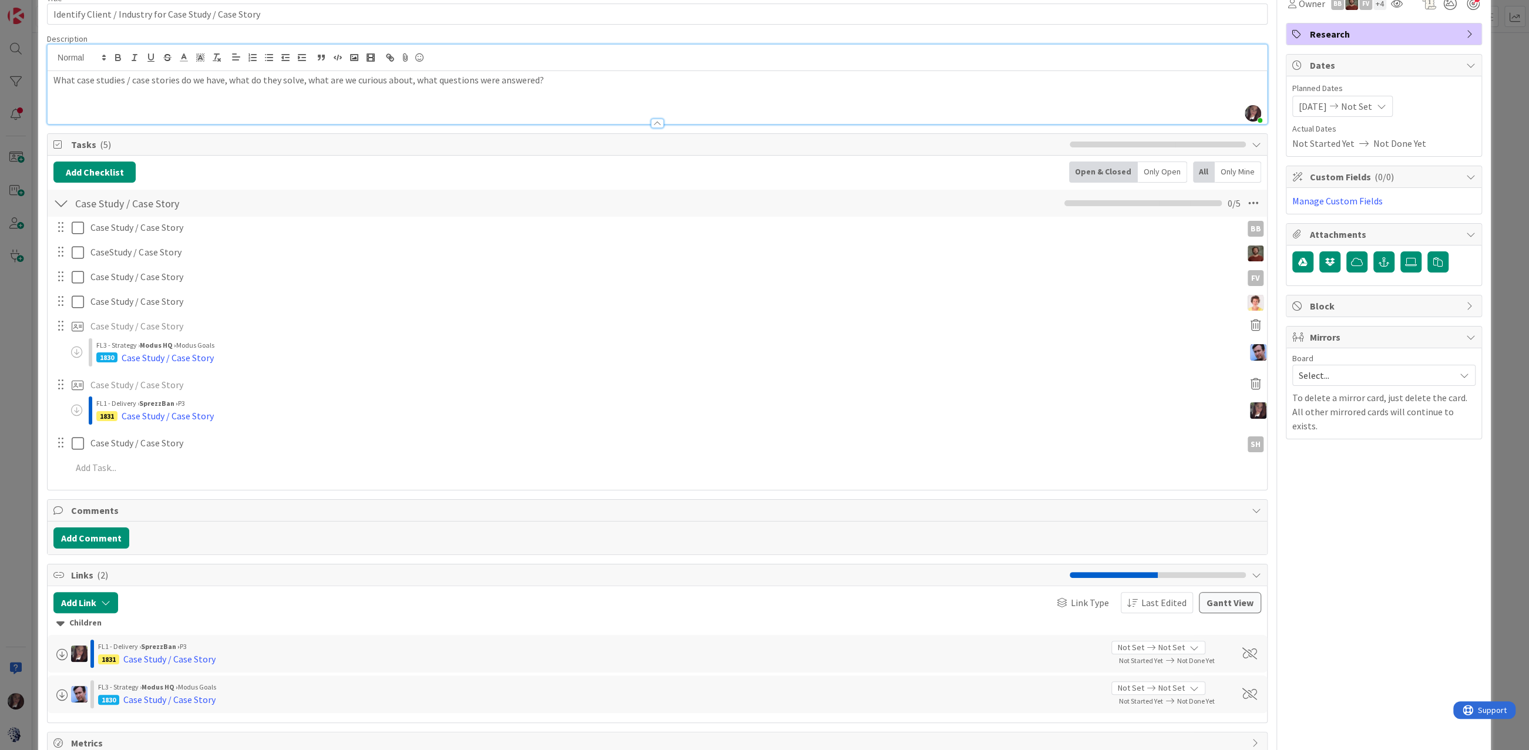
scroll to position [0, 0]
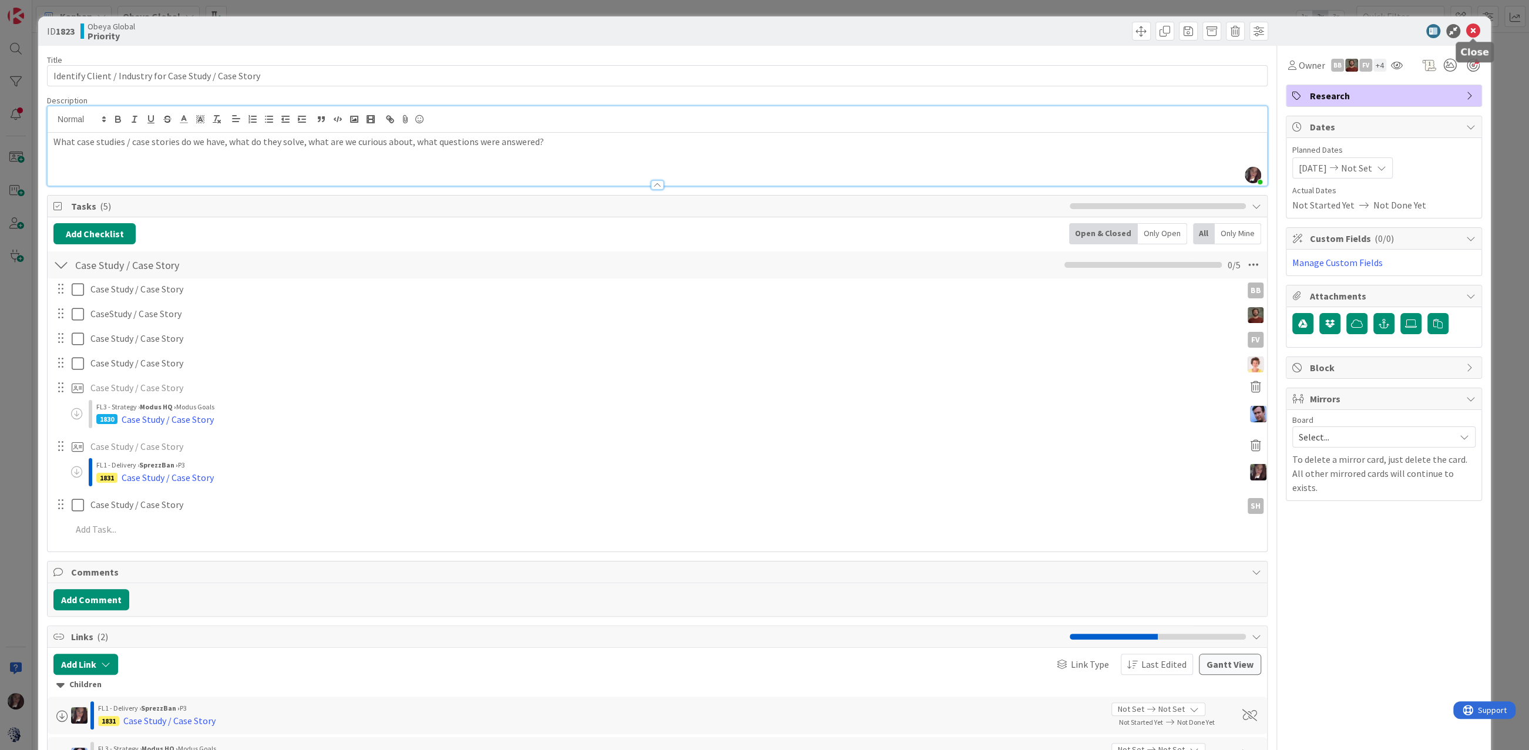
click at [1473, 32] on icon at bounding box center [1473, 31] width 14 height 14
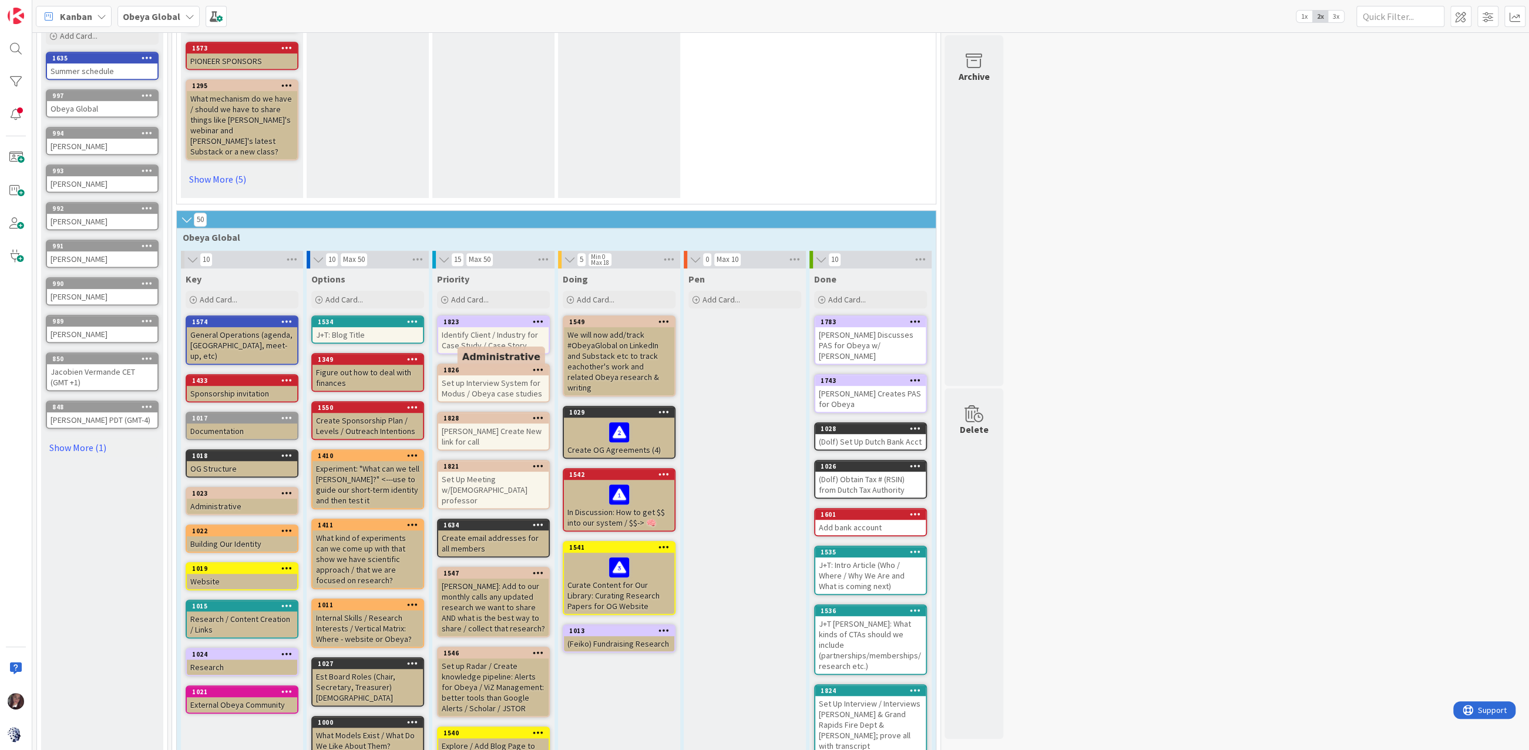
click at [485, 414] on div "1828" at bounding box center [495, 418] width 105 height 8
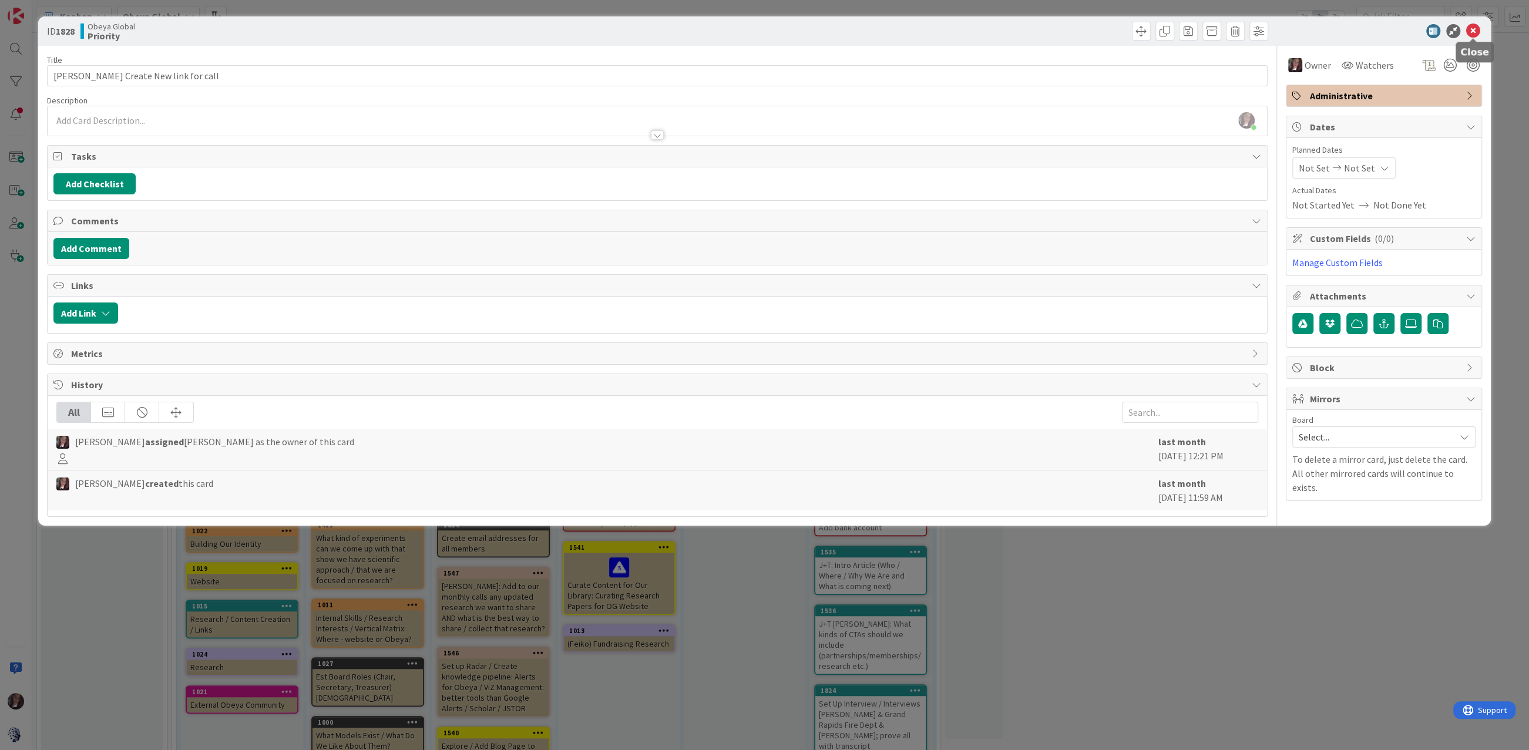
click at [1474, 27] on icon at bounding box center [1473, 31] width 14 height 14
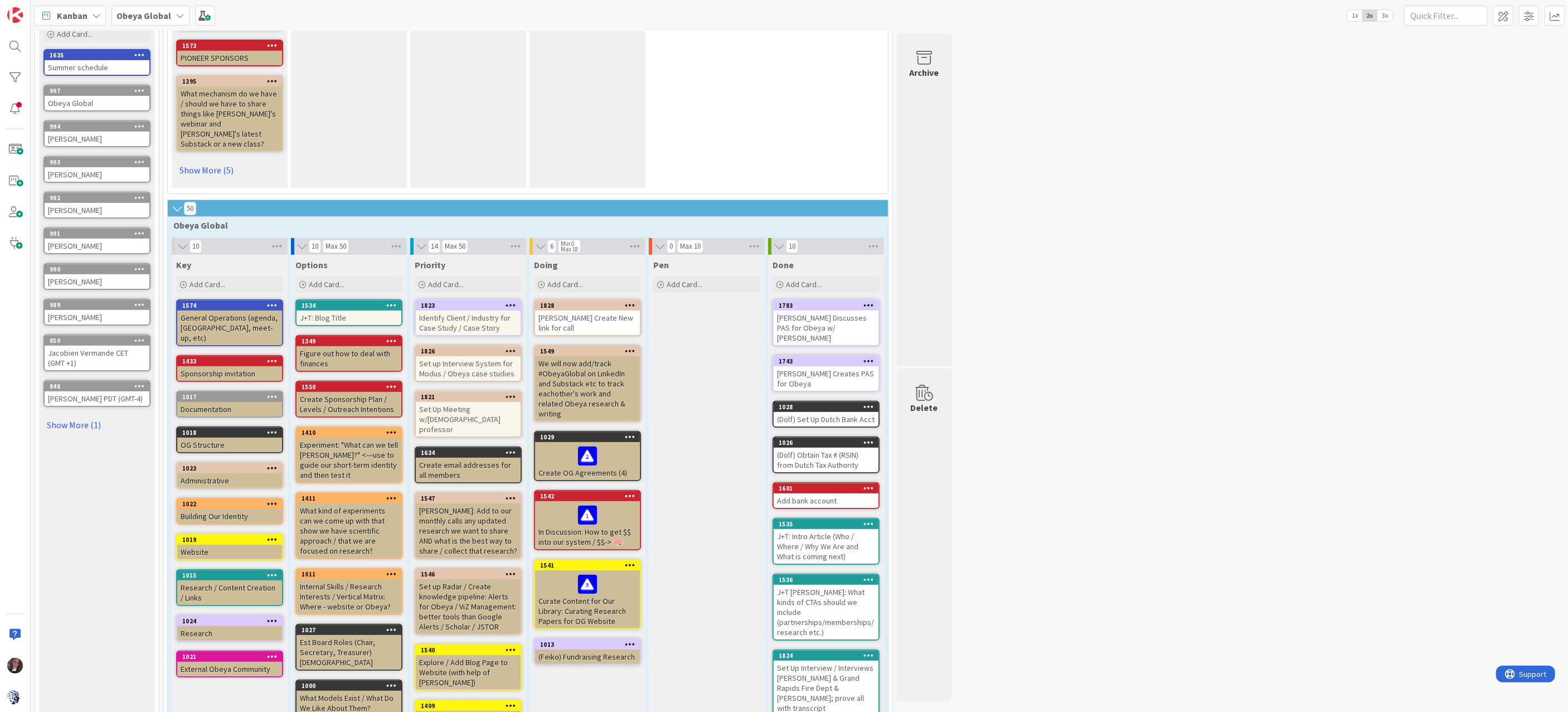
click at [596, 310] on div "[PERSON_NAME] Create New link for call" at bounding box center [588, 323] width 104 height 25
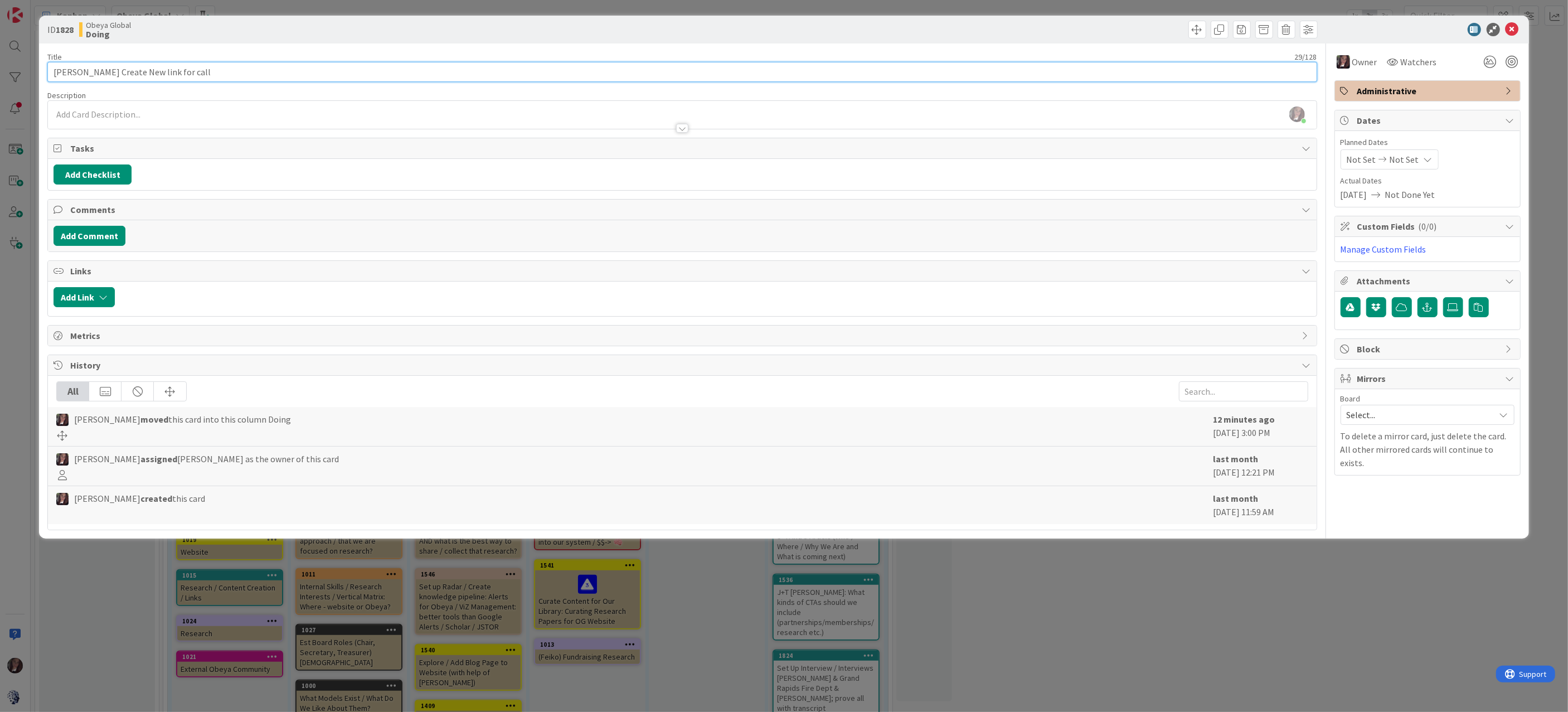
drag, startPoint x: 69, startPoint y: 74, endPoint x: 60, endPoint y: 61, distance: 15.8
click at [62, 62] on input "[PERSON_NAME] Create New link for call" at bounding box center [682, 71] width 1270 height 20
click at [91, 73] on input "[PERSON_NAME] Create New link for call" at bounding box center [682, 71] width 1270 height 20
type input "[PERSON_NAME] Creates New link for call"
click at [1361, 63] on span "Owner" at bounding box center [1365, 62] width 25 height 13
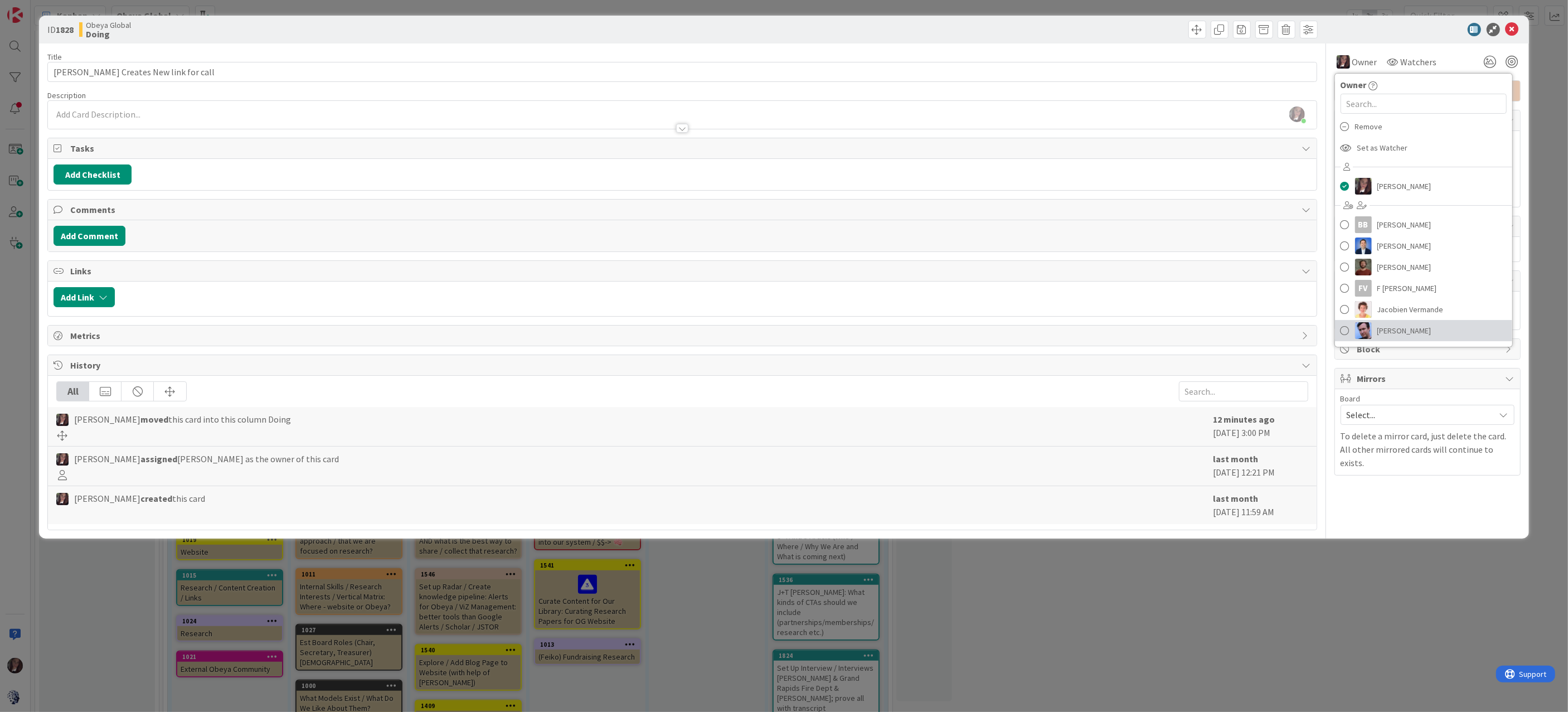
click at [1345, 332] on span at bounding box center [1345, 331] width 9 height 17
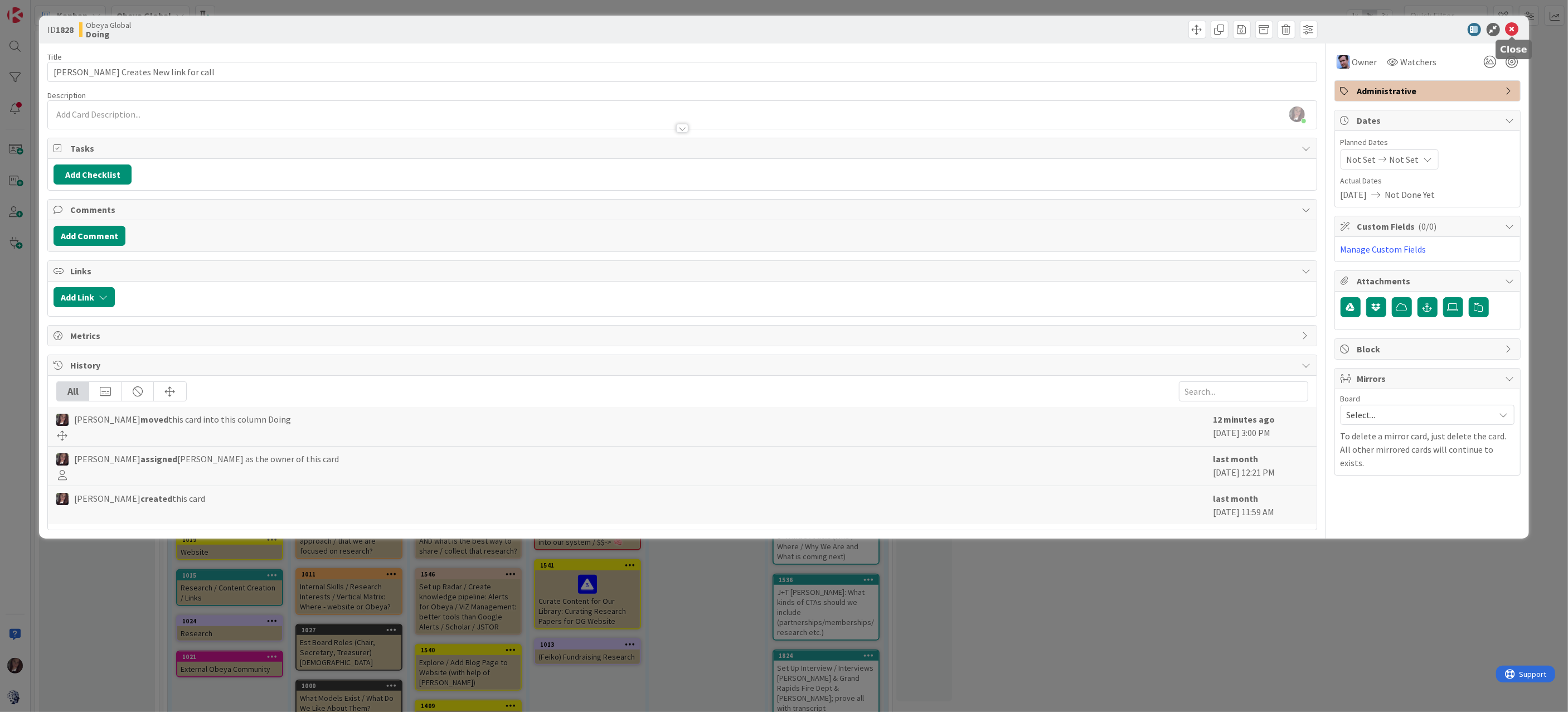
click at [1450, 27] on icon at bounding box center [1513, 29] width 13 height 13
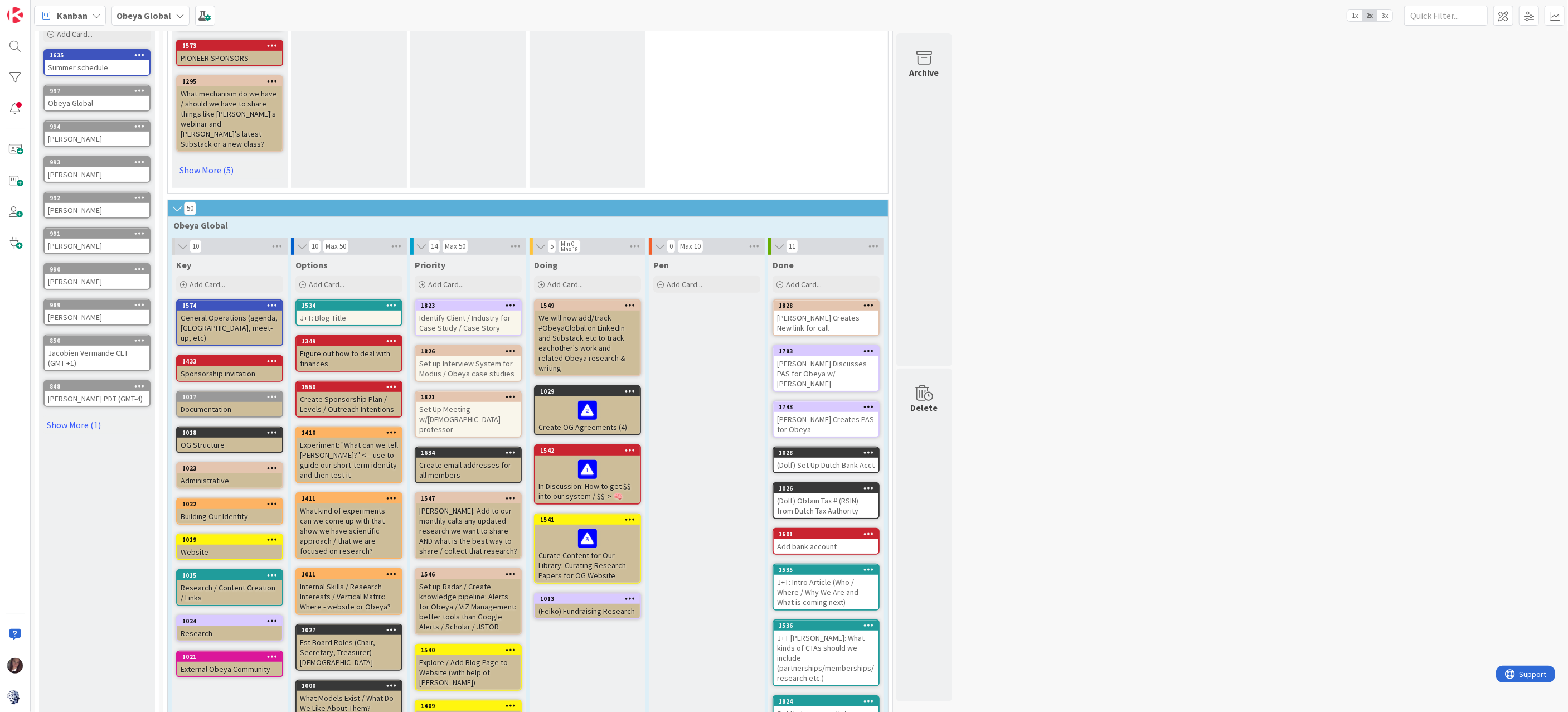
click at [798, 310] on div "[PERSON_NAME] Creates New link for call" at bounding box center [826, 323] width 104 height 25
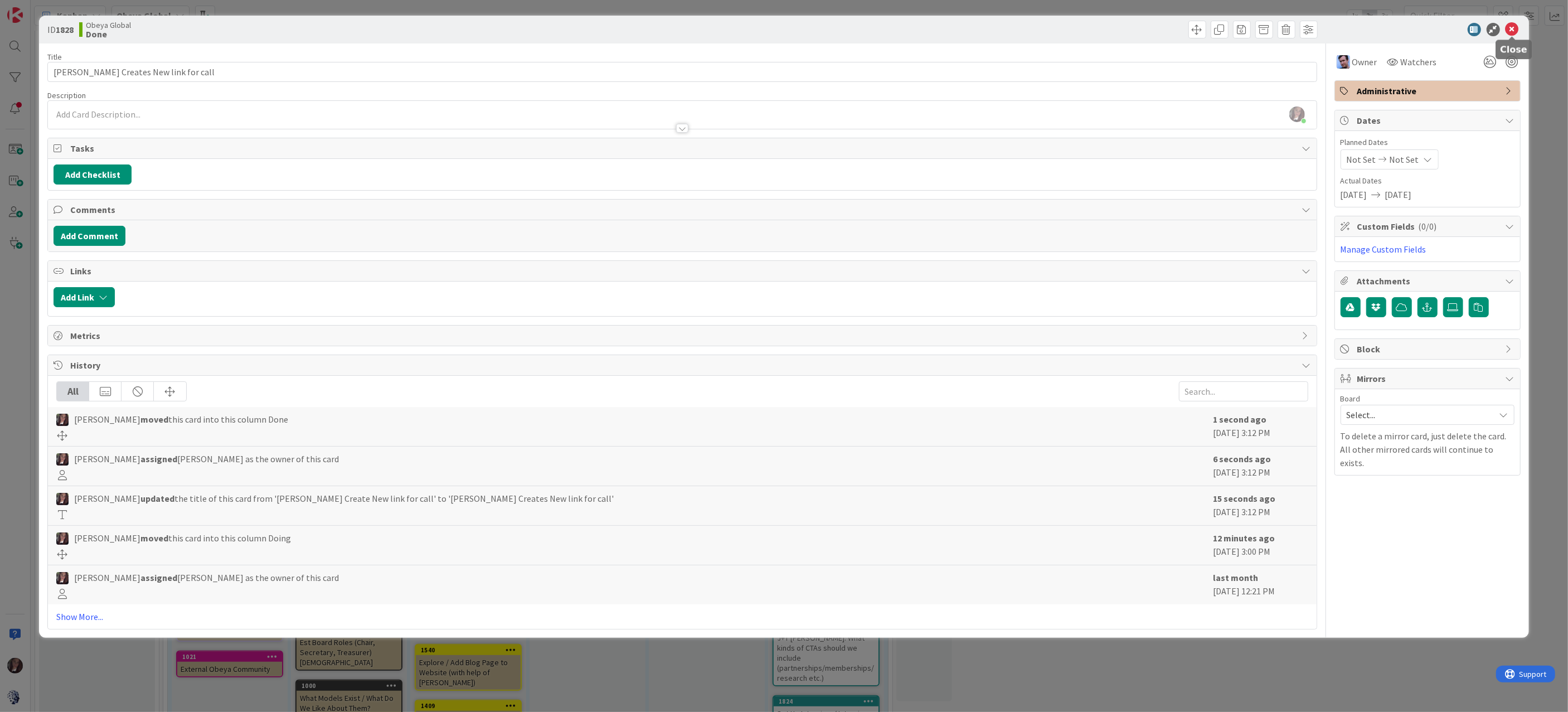
click at [1450, 27] on div at bounding box center [1422, 29] width 197 height 13
